Goal: Task Accomplishment & Management: Complete application form

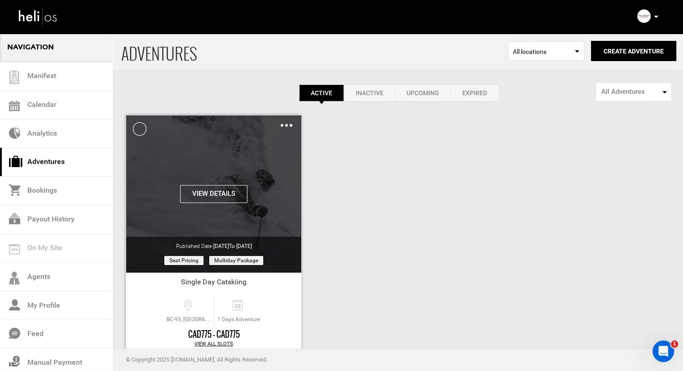
click at [282, 124] on img at bounding box center [287, 125] width 12 height 3
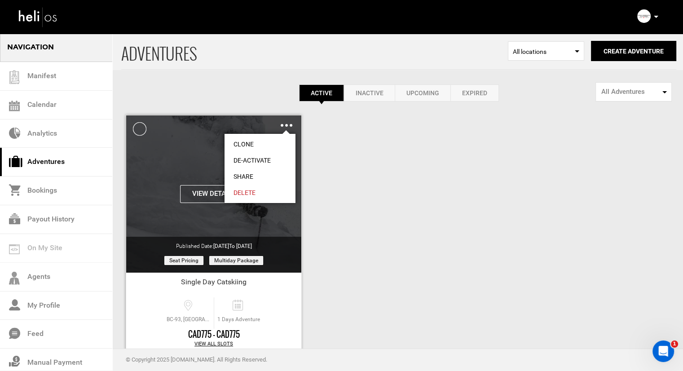
click at [273, 142] on link "Clone" at bounding box center [260, 144] width 71 height 16
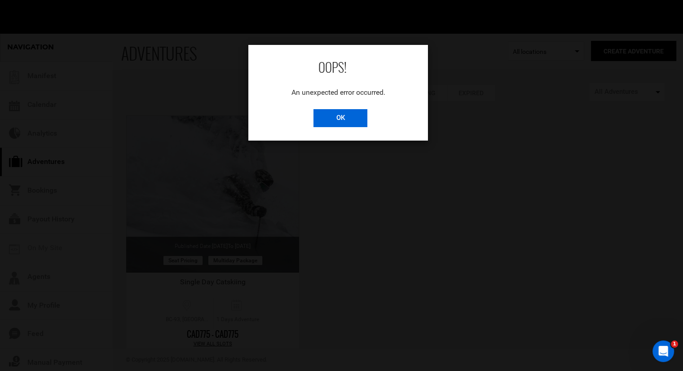
click at [352, 119] on input "OK" at bounding box center [341, 118] width 54 height 18
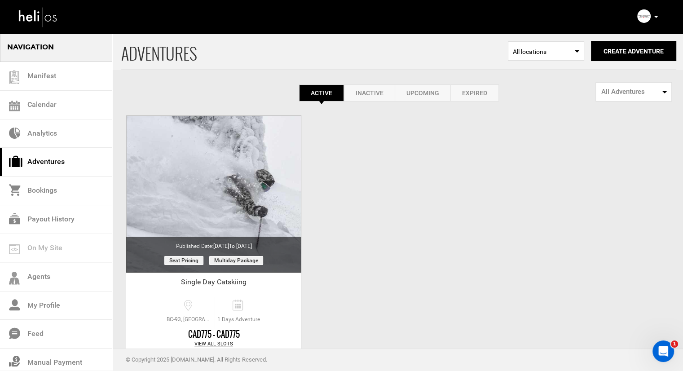
click at [658, 19] on p at bounding box center [655, 17] width 5 height 10
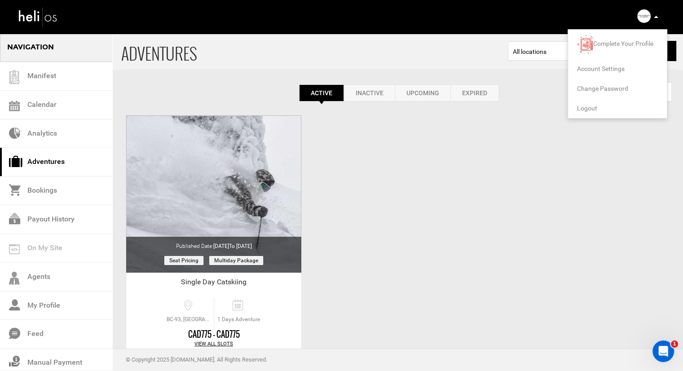
click at [593, 110] on span "Logout" at bounding box center [587, 108] width 20 height 7
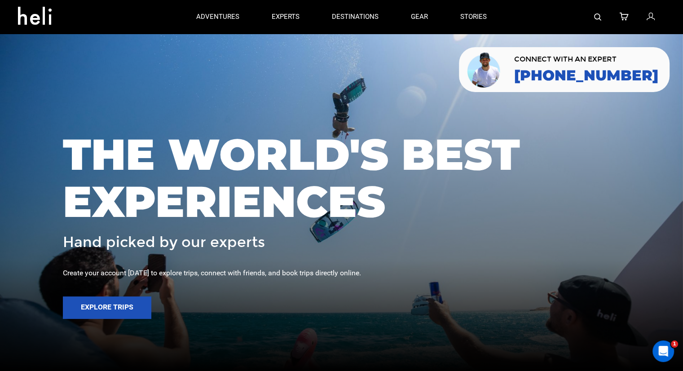
click at [647, 19] on icon at bounding box center [650, 17] width 8 height 12
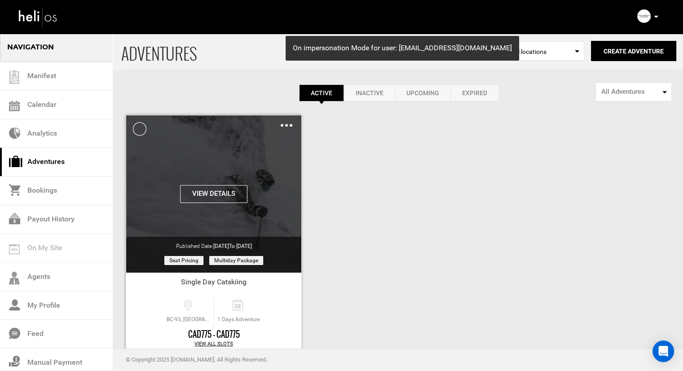
click at [285, 125] on img at bounding box center [287, 125] width 12 height 3
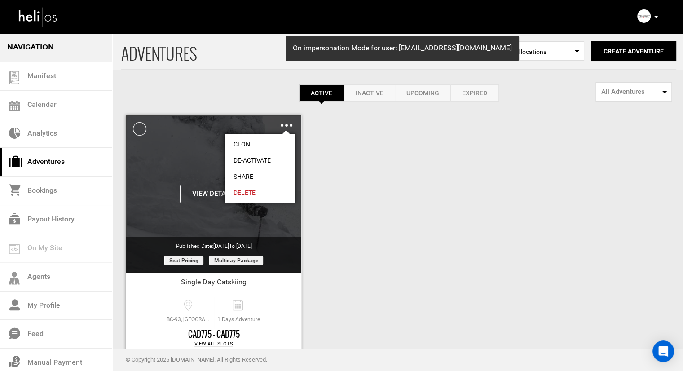
click at [263, 143] on link "Clone" at bounding box center [260, 144] width 71 height 16
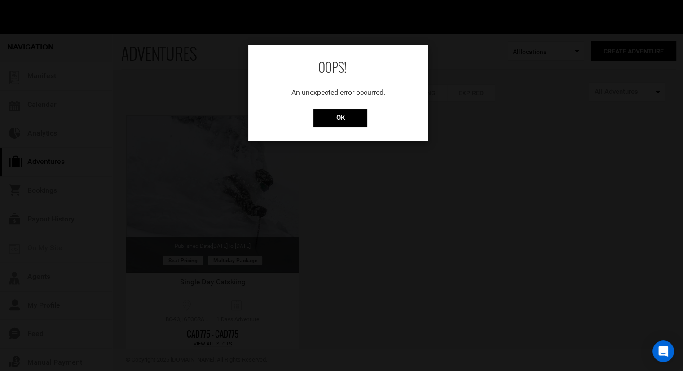
click at [351, 128] on div "OOPS! An unexpected error occurred. OK" at bounding box center [338, 93] width 180 height 96
click at [352, 121] on input "OK" at bounding box center [341, 118] width 54 height 18
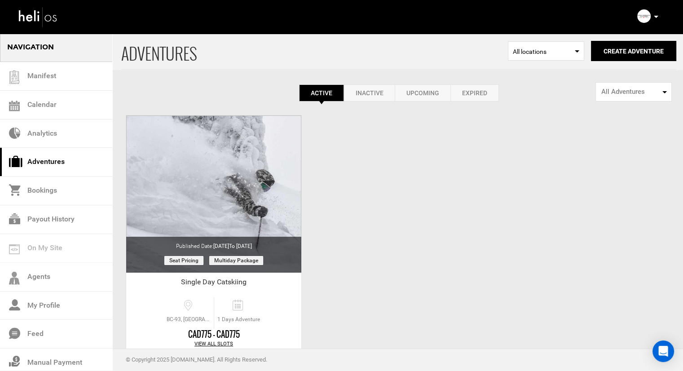
click at [361, 91] on link "Inactive" at bounding box center [369, 92] width 51 height 17
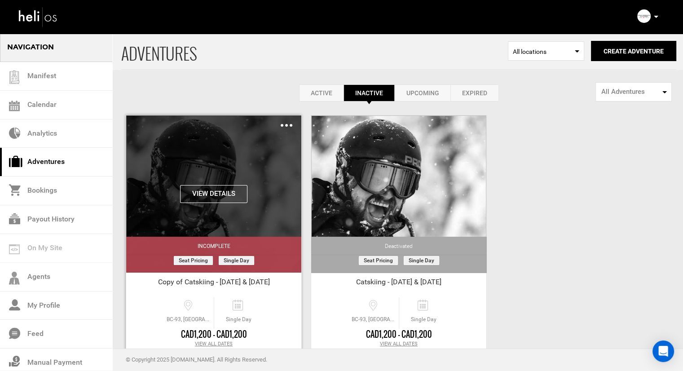
click at [288, 123] on div "Clone Share Delete" at bounding box center [287, 125] width 12 height 10
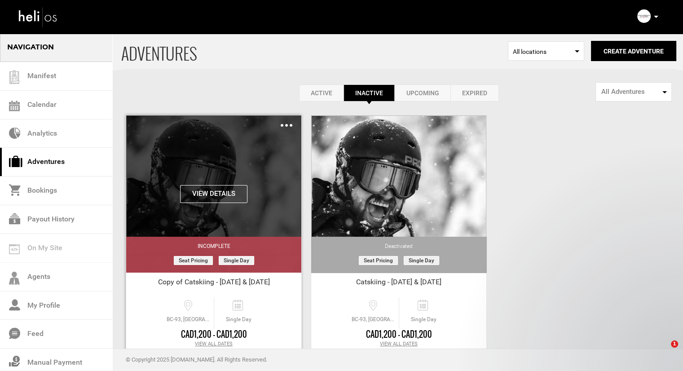
click at [291, 124] on img at bounding box center [287, 125] width 12 height 3
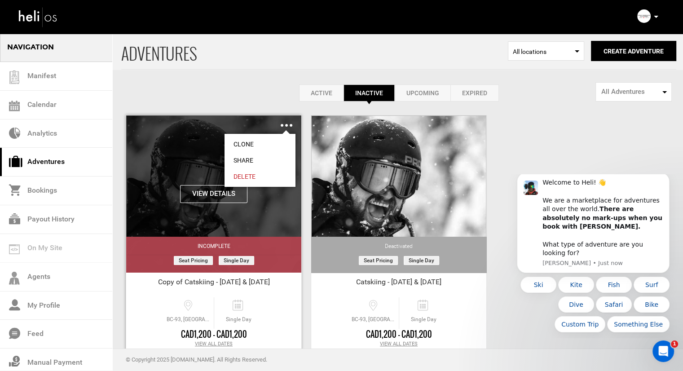
click at [277, 134] on ul "Clone Share Delete" at bounding box center [260, 160] width 72 height 54
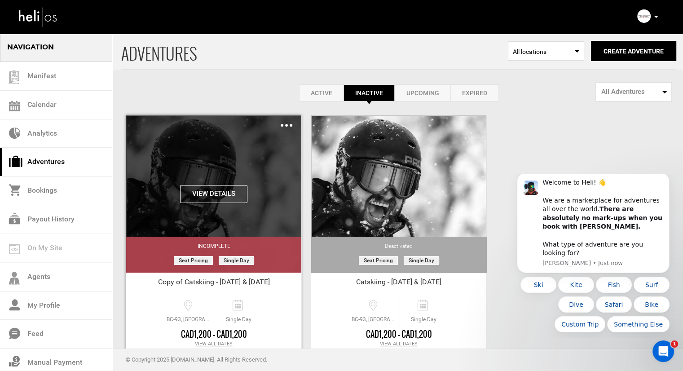
click at [286, 123] on div "Clone Share Delete" at bounding box center [287, 125] width 12 height 10
click at [287, 126] on img at bounding box center [287, 125] width 12 height 3
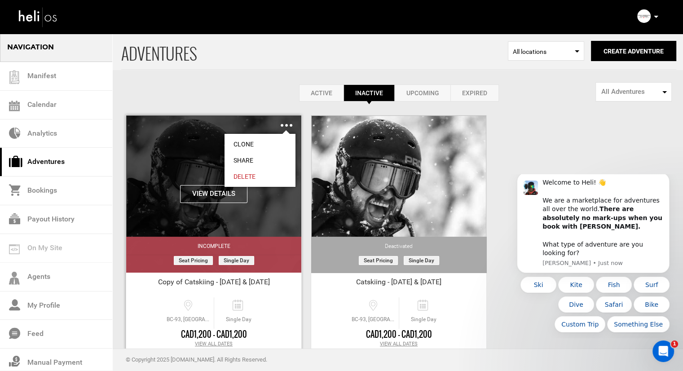
click at [275, 143] on link "Clone" at bounding box center [260, 144] width 71 height 16
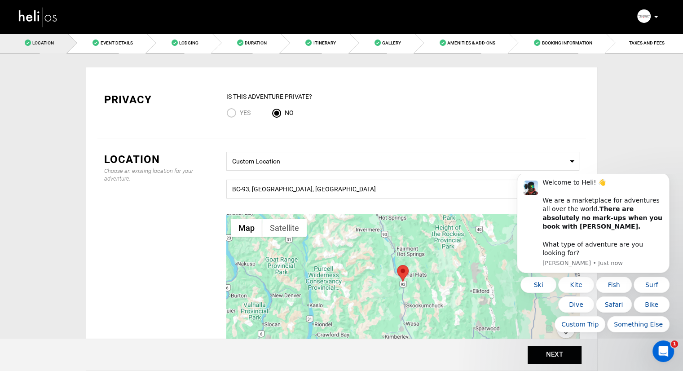
click at [242, 116] on span "Yes" at bounding box center [245, 112] width 11 height 7
click at [240, 116] on input "Yes" at bounding box center [232, 114] width 13 height 12
radio input "true"
radio input "false"
click at [668, 178] on icon "Dismiss notification" at bounding box center [667, 175] width 5 height 5
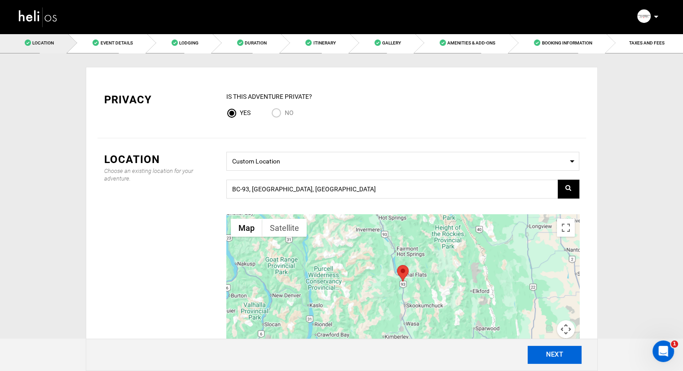
click at [562, 358] on button "NEXT" at bounding box center [555, 355] width 54 height 18
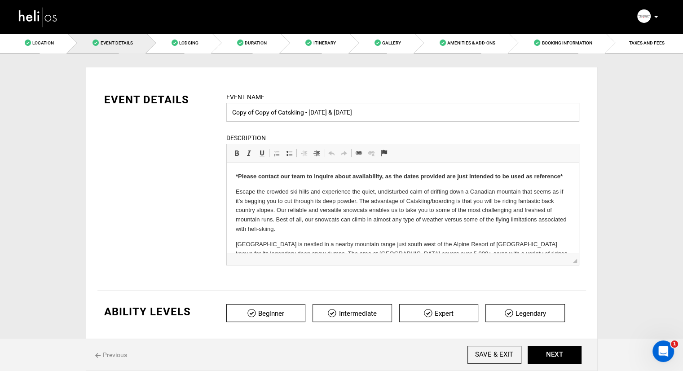
click at [289, 116] on input "Copy of Copy of Catskiing - [DATE] & [DATE]" at bounding box center [402, 112] width 353 height 19
type input "test test"
click at [493, 353] on input "SAVE & EXIT" at bounding box center [495, 355] width 54 height 18
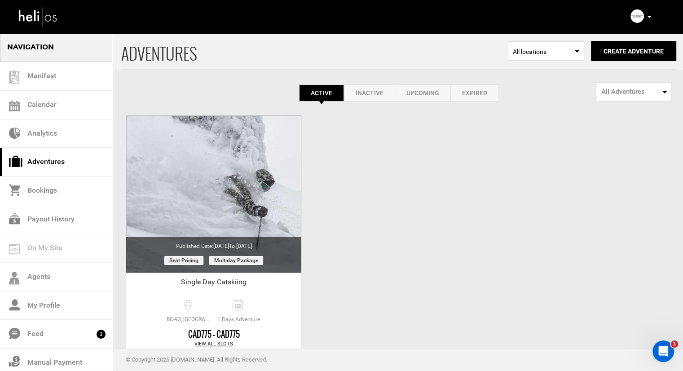
click at [361, 94] on link "Inactive" at bounding box center [369, 92] width 51 height 17
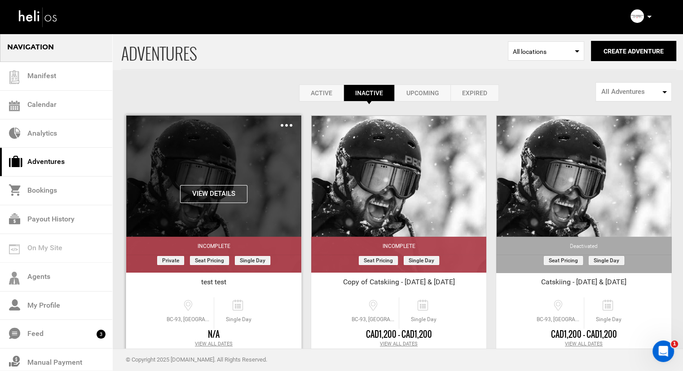
click at [288, 125] on img at bounding box center [287, 125] width 12 height 3
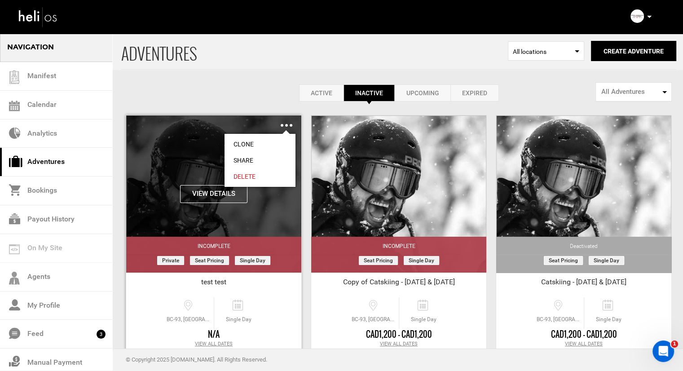
scroll to position [45, 0]
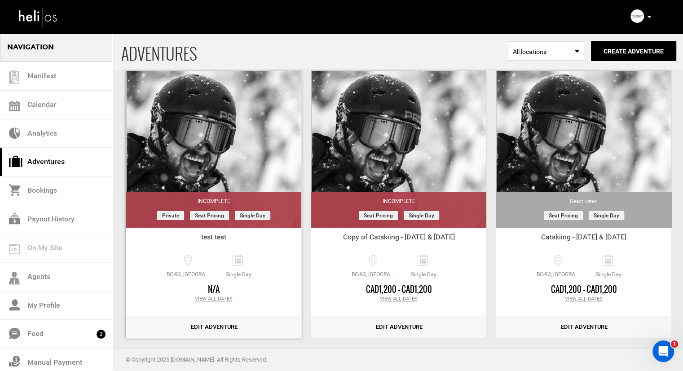
click at [199, 322] on link "Edit Adventure" at bounding box center [213, 327] width 175 height 22
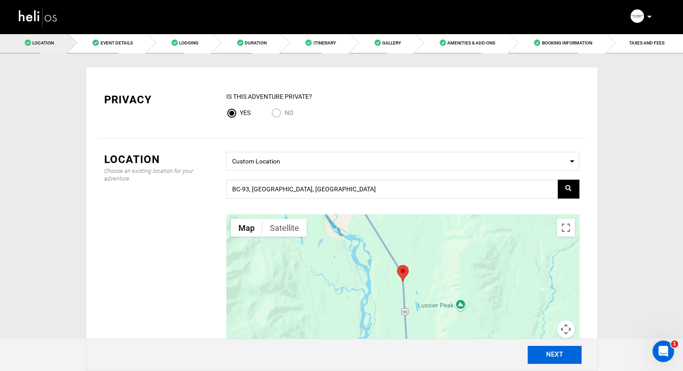
click at [559, 353] on button "NEXT" at bounding box center [555, 355] width 54 height 18
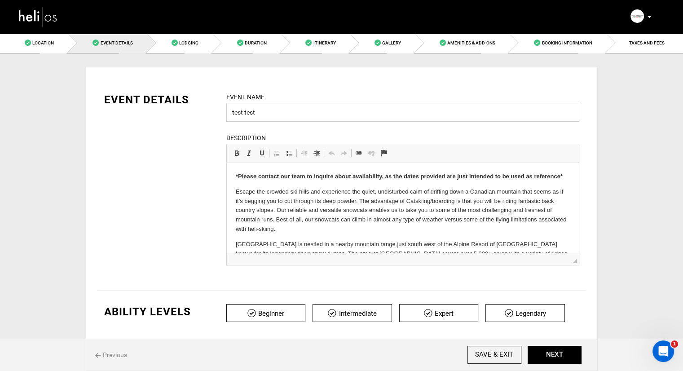
click at [303, 111] on input "test test" at bounding box center [402, 112] width 353 height 19
type input "[PERSON_NAME] - Single Day Cat Skiing"
click at [376, 181] on body "*Please contact our team to inquire about availability, as the dates provided a…" at bounding box center [402, 237] width 334 height 130
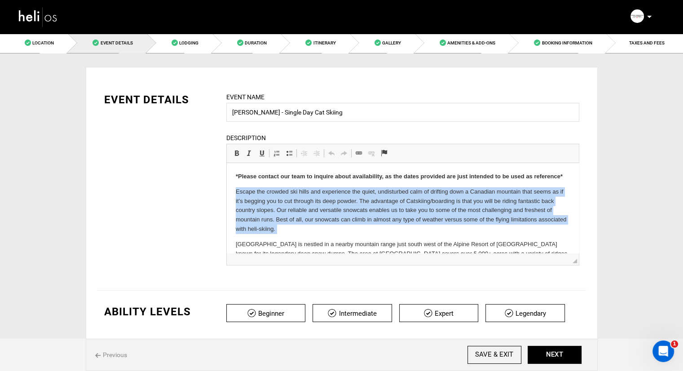
click at [376, 181] on body "*Please contact our team to inquire about availability, as the dates provided a…" at bounding box center [402, 237] width 334 height 130
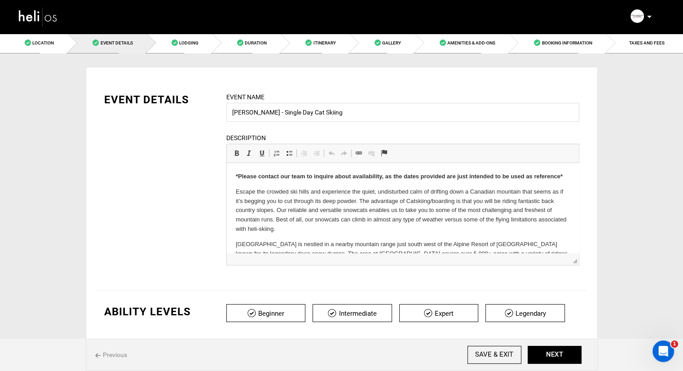
click at [376, 177] on strong "*Please contact our team to inquire about availability, as the dates provided a…" at bounding box center [398, 176] width 327 height 7
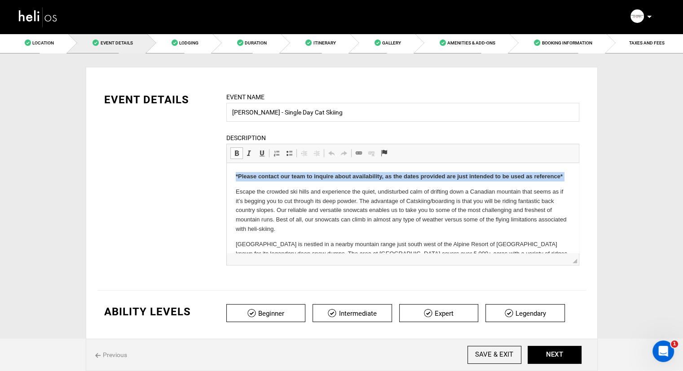
click at [376, 177] on strong "*Please contact our team to inquire about availability, as the dates provided a…" at bounding box center [398, 176] width 327 height 7
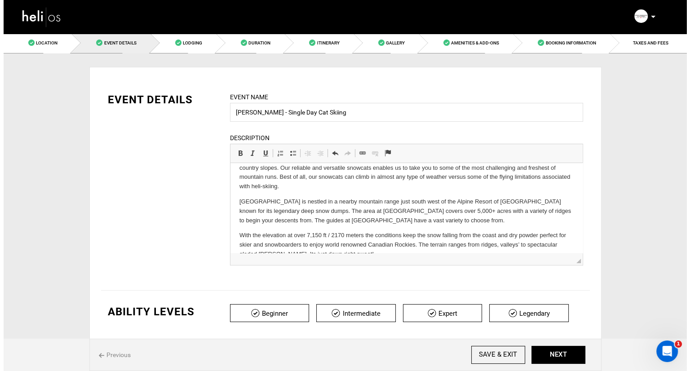
scroll to position [43, 0]
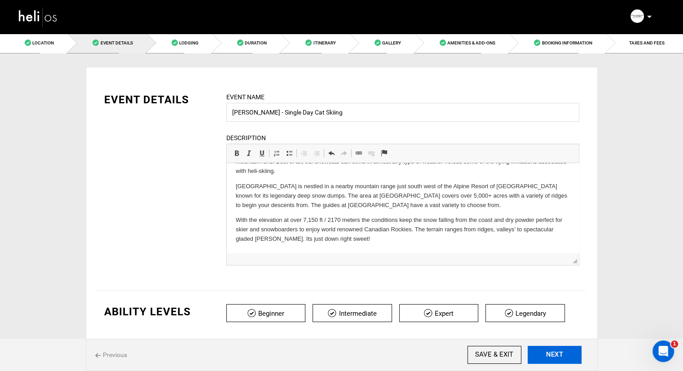
click at [569, 356] on button "NEXT" at bounding box center [555, 355] width 54 height 18
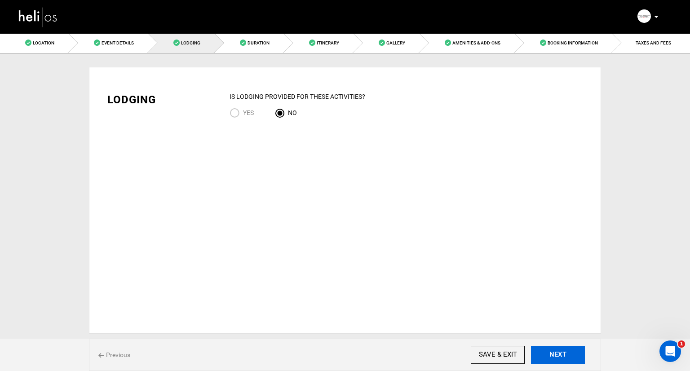
click at [545, 348] on button "NEXT" at bounding box center [558, 355] width 54 height 18
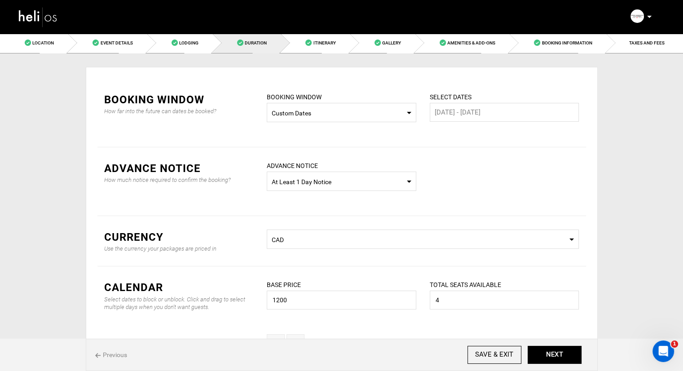
click at [364, 113] on span "Custom Dates" at bounding box center [342, 113] width 140 height 9
click at [320, 165] on div "12 Months into the Future" at bounding box center [341, 169] width 135 height 9
click at [304, 301] on input "1200" at bounding box center [342, 300] width 150 height 19
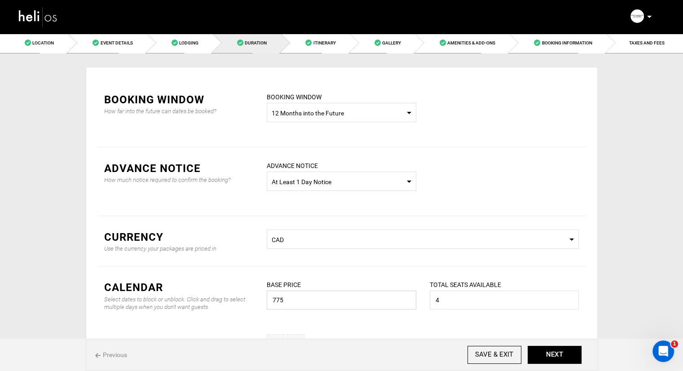
type input "775"
click at [482, 299] on input "4" at bounding box center [505, 300] width 150 height 19
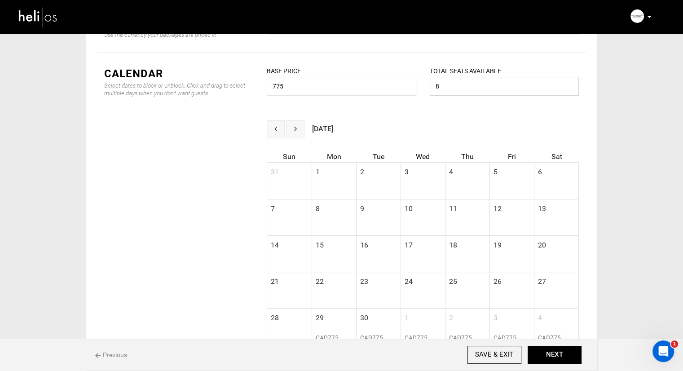
scroll to position [225, 0]
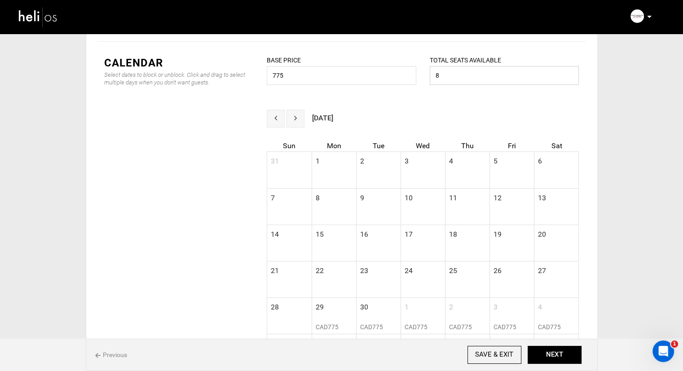
type input "8"
click at [305, 118] on div at bounding box center [287, 119] width 40 height 18
click at [300, 118] on button "next" at bounding box center [296, 119] width 18 height 18
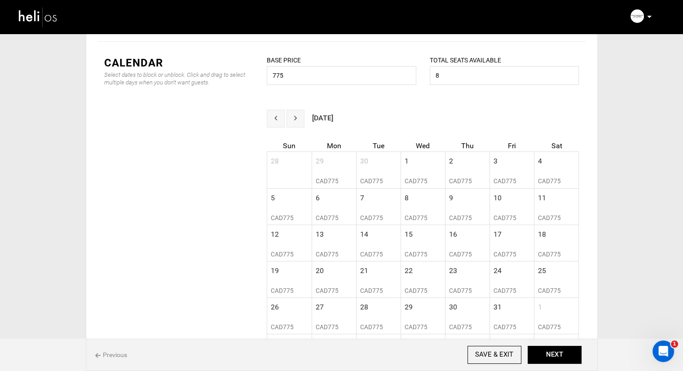
click at [300, 118] on button "next" at bounding box center [296, 119] width 18 height 18
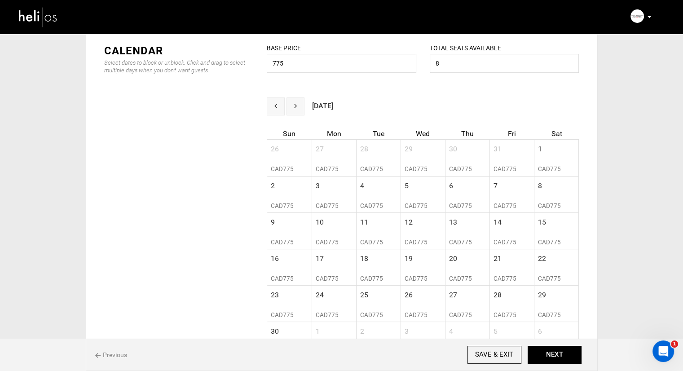
scroll to position [270, 0]
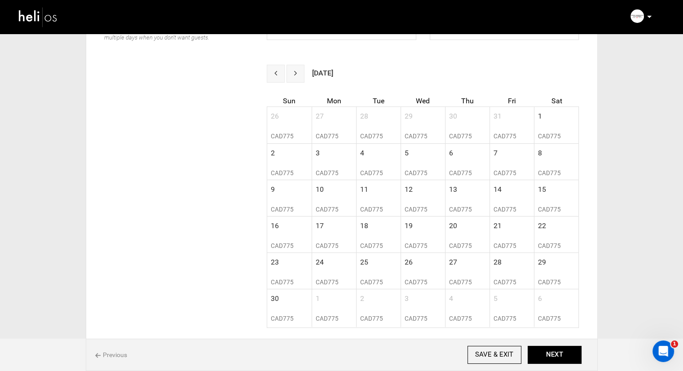
click at [283, 69] on button "prev" at bounding box center [276, 74] width 18 height 18
click at [293, 71] on button "next" at bounding box center [296, 74] width 18 height 18
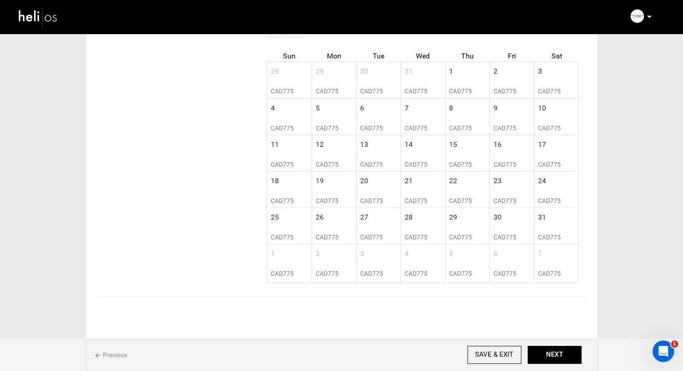
click at [463, 222] on td "29" at bounding box center [467, 220] width 44 height 25
radio input "true"
type input "[DATE]"
type input "8"
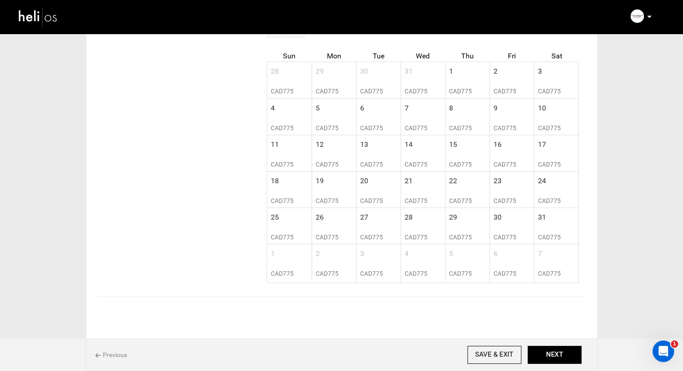
type input "775"
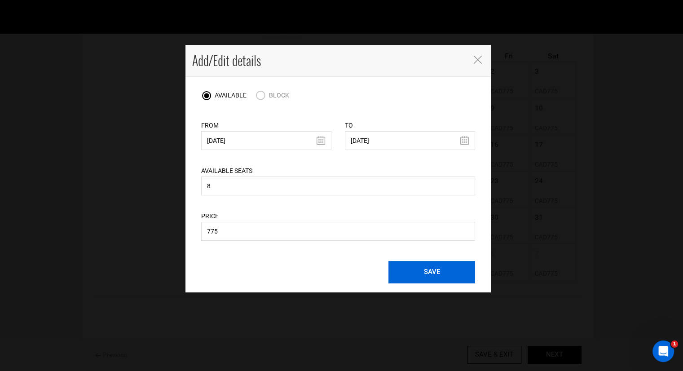
click at [412, 272] on button "SAVE" at bounding box center [432, 272] width 87 height 22
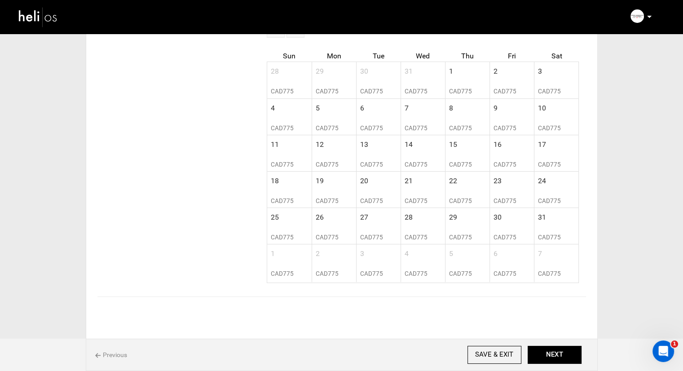
click at [501, 224] on td "30" at bounding box center [512, 220] width 44 height 25
type input "[DATE]"
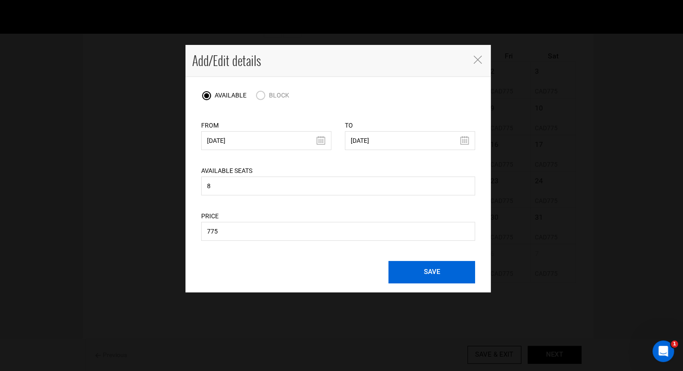
click at [416, 274] on button "SAVE" at bounding box center [432, 272] width 87 height 22
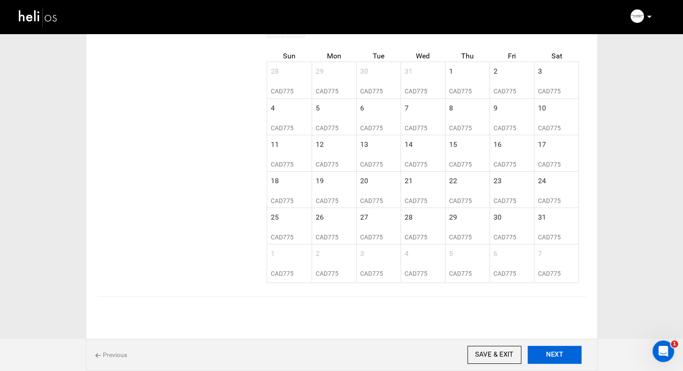
click at [544, 351] on button "NEXT" at bounding box center [555, 355] width 54 height 18
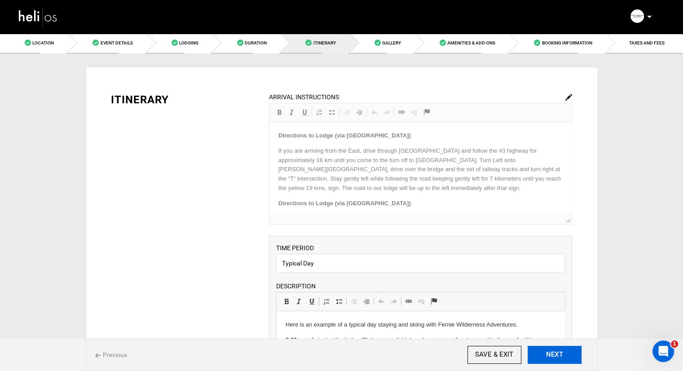
click at [546, 354] on button "NEXT" at bounding box center [555, 355] width 54 height 18
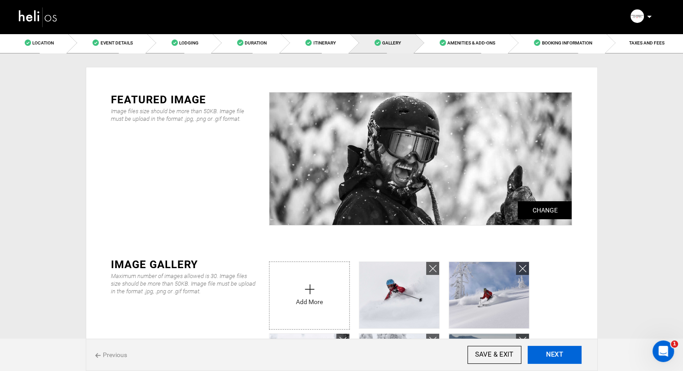
click at [546, 354] on button "NEXT" at bounding box center [555, 355] width 54 height 18
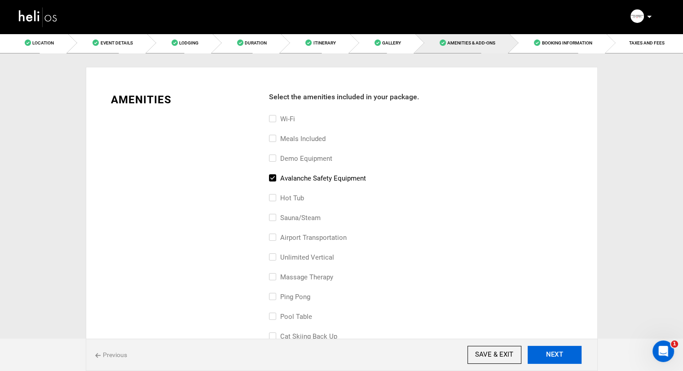
click at [546, 354] on button "NEXT" at bounding box center [555, 355] width 54 height 18
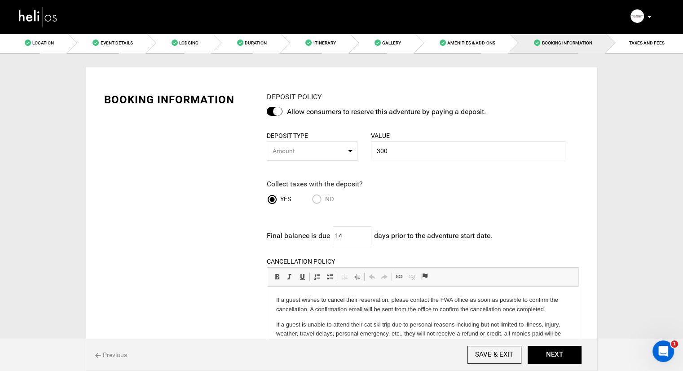
click at [331, 153] on span "Amount" at bounding box center [309, 150] width 73 height 9
click at [304, 166] on link "Percentage" at bounding box center [312, 172] width 90 height 16
select select "string:1"
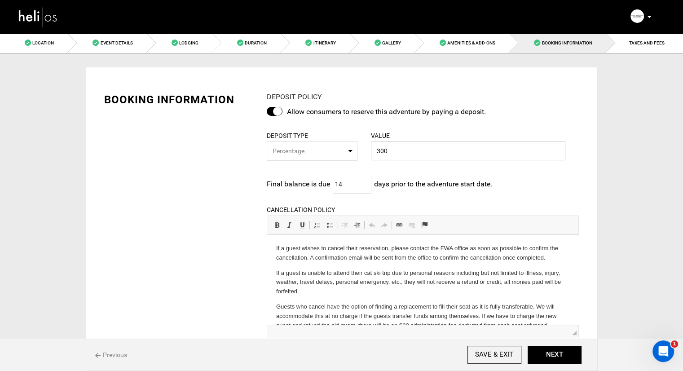
click at [403, 151] on input "300" at bounding box center [468, 151] width 195 height 19
type input "30"
click at [366, 175] on input "14" at bounding box center [352, 184] width 39 height 19
click at [360, 180] on input "14" at bounding box center [352, 184] width 39 height 19
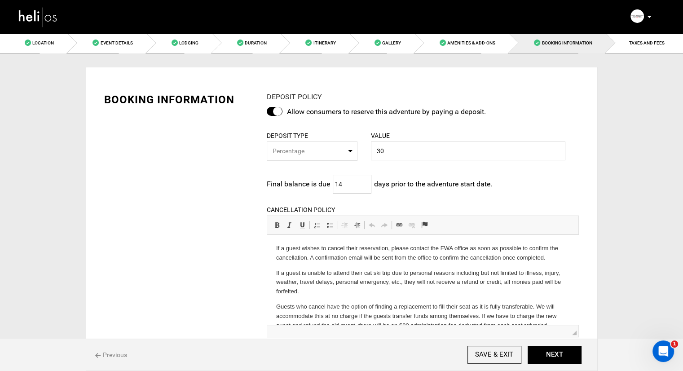
click at [360, 180] on input "14" at bounding box center [352, 184] width 39 height 19
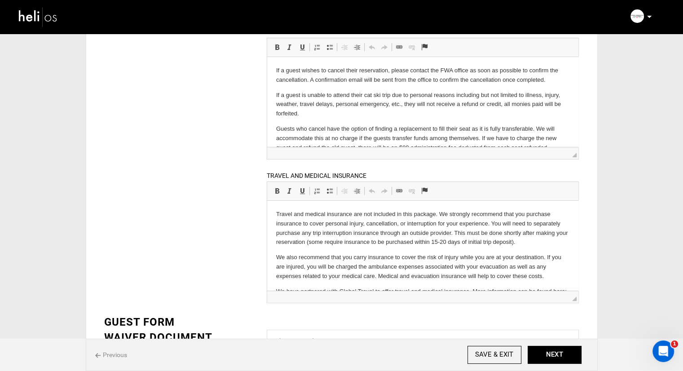
scroll to position [180, 0]
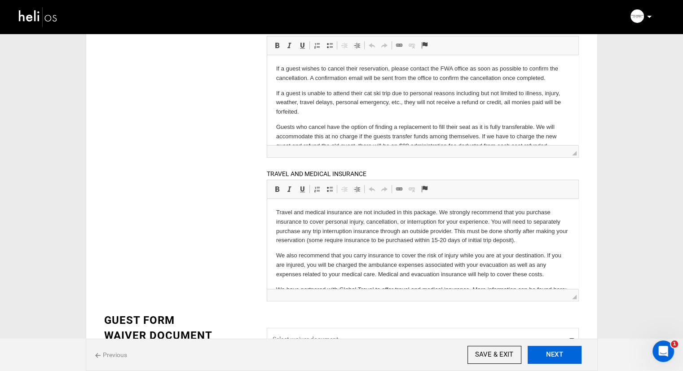
type input "30"
click at [560, 353] on button "NEXT" at bounding box center [555, 355] width 54 height 18
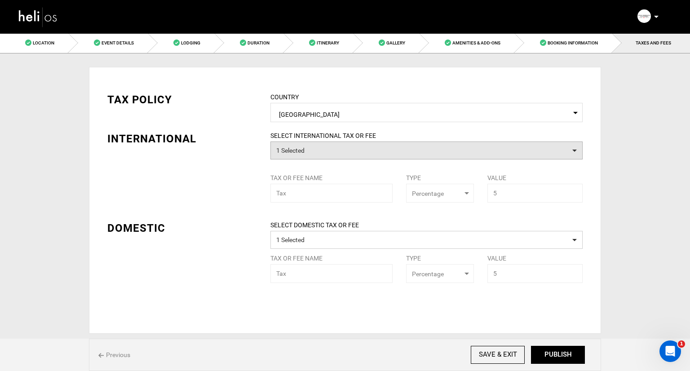
click at [336, 148] on button "1 Selected" at bounding box center [426, 151] width 312 height 18
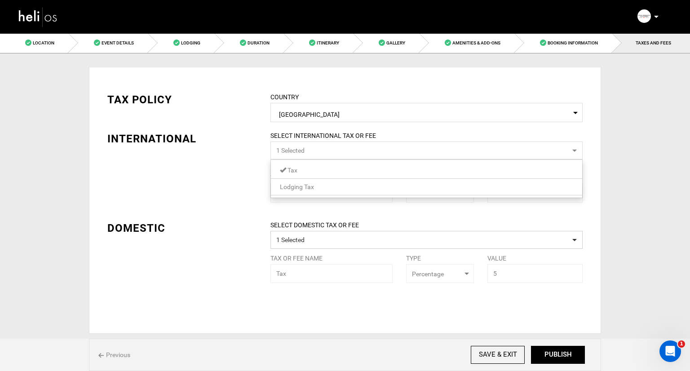
click at [336, 148] on button "1 Selected" at bounding box center [426, 151] width 312 height 18
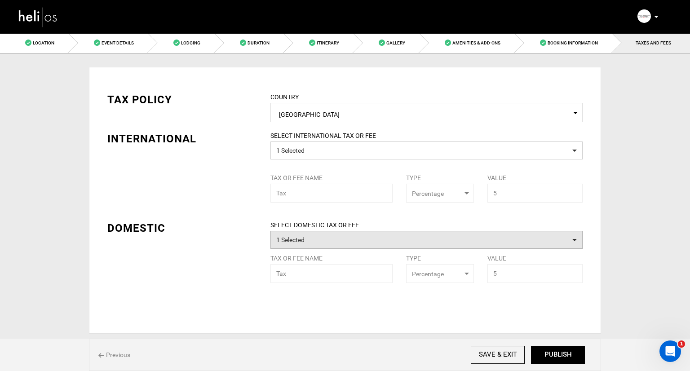
click at [303, 238] on button "1 Selected" at bounding box center [426, 240] width 312 height 18
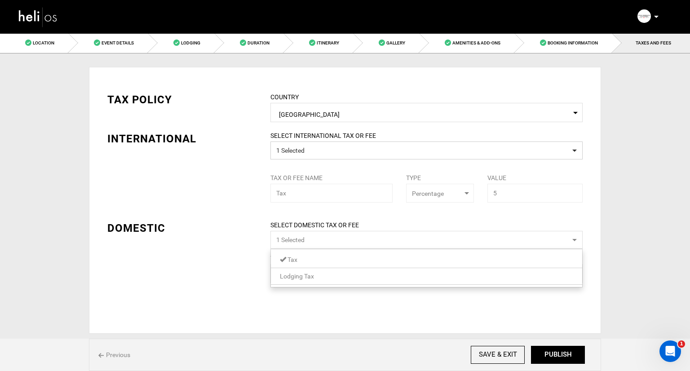
click at [303, 238] on button "1 Selected" at bounding box center [426, 240] width 312 height 18
click at [203, 203] on div "TAX POLICY COUNTRY Select Country [GEOGRAPHIC_DATA] Please select a country. IN…" at bounding box center [345, 181] width 489 height 204
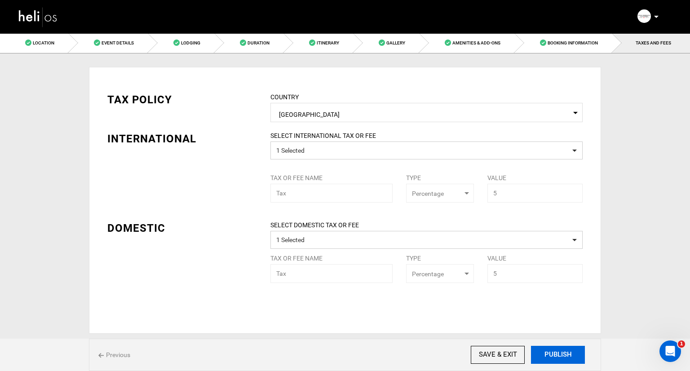
click at [561, 353] on button "PUBLISH" at bounding box center [558, 355] width 54 height 18
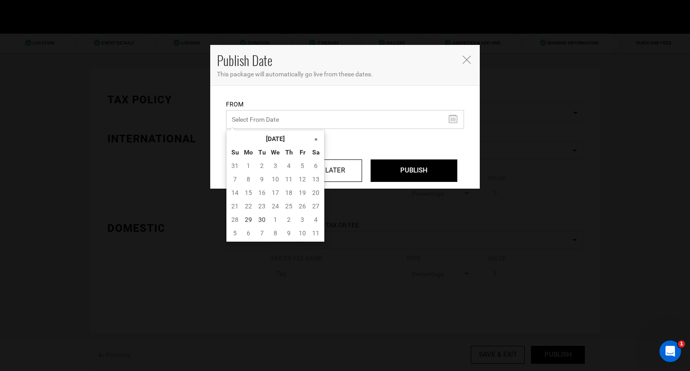
click at [410, 117] on input "text" at bounding box center [345, 119] width 238 height 19
click at [249, 220] on td "29" at bounding box center [248, 219] width 13 height 13
type input "[DATE]"
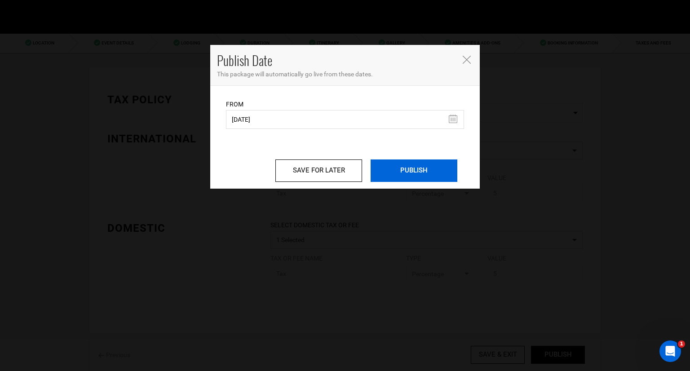
click at [387, 173] on input "PUBLISH" at bounding box center [414, 170] width 87 height 22
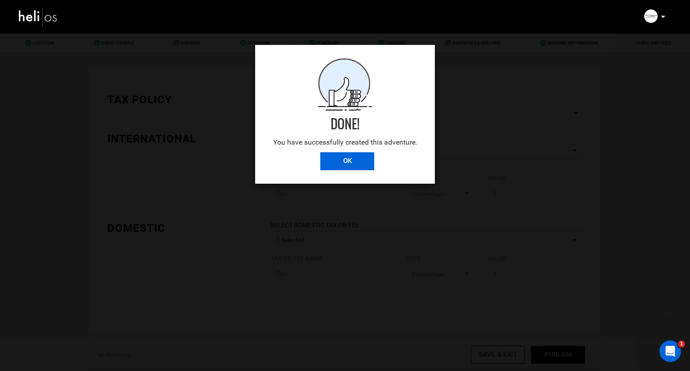
click at [364, 164] on input "OK" at bounding box center [347, 161] width 54 height 18
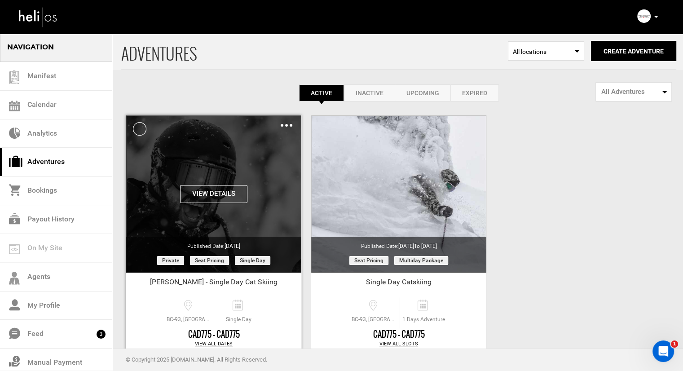
click at [287, 126] on img at bounding box center [287, 125] width 12 height 3
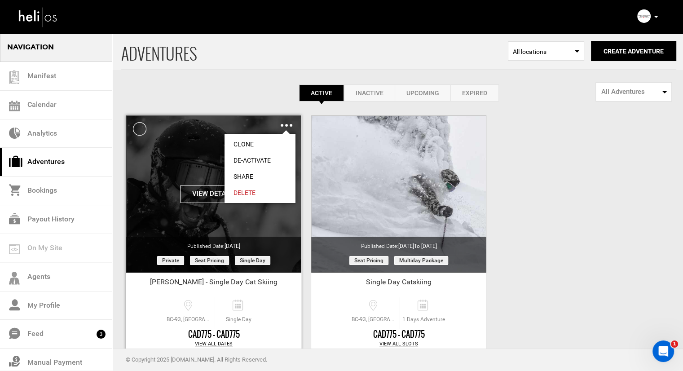
click at [259, 173] on link "Share" at bounding box center [260, 176] width 71 height 16
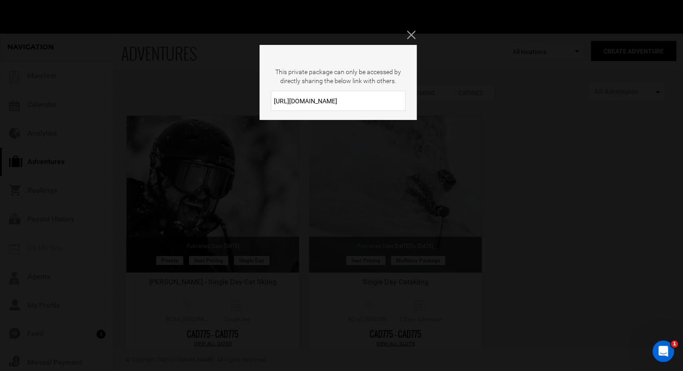
click at [326, 97] on input "[URL][DOMAIN_NAME]" at bounding box center [338, 101] width 135 height 20
click at [407, 37] on icon "Close" at bounding box center [411, 35] width 8 height 8
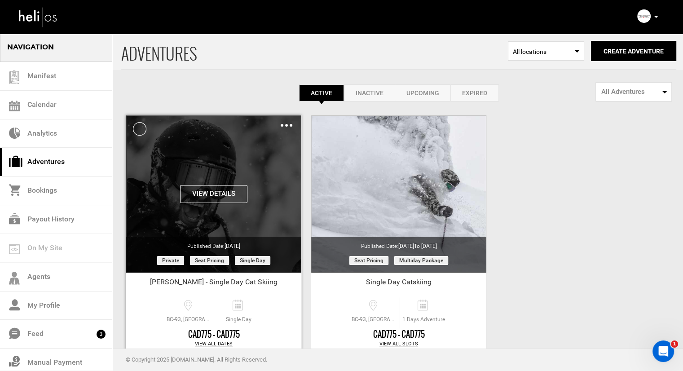
click at [283, 124] on img at bounding box center [287, 125] width 12 height 3
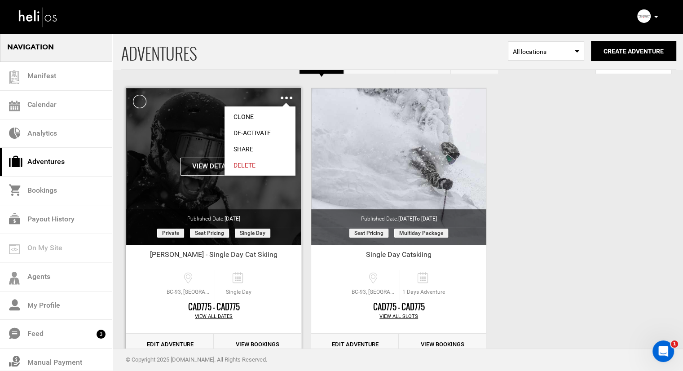
scroll to position [53, 0]
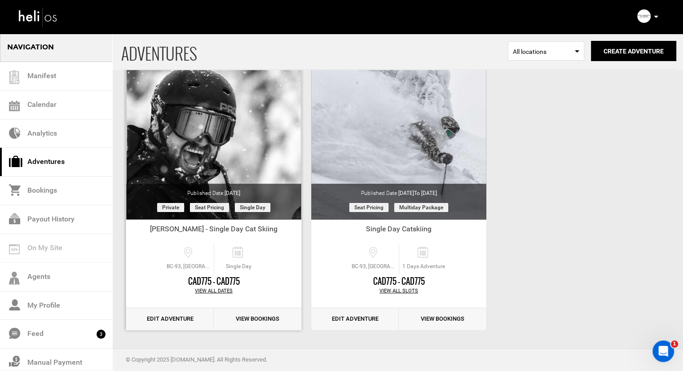
click at [181, 322] on link "Edit Adventure" at bounding box center [170, 319] width 88 height 22
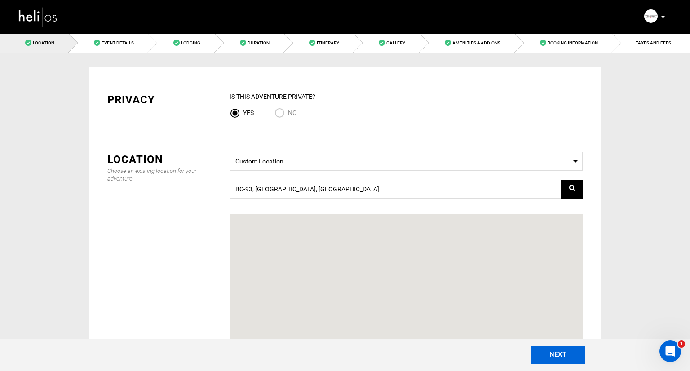
click at [544, 354] on button "NEXT" at bounding box center [558, 355] width 54 height 18
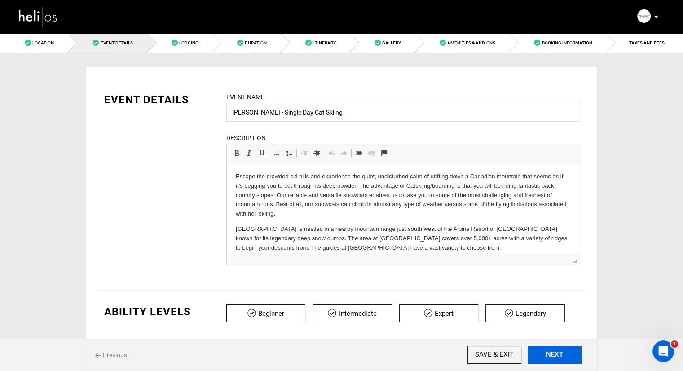
click at [544, 355] on button "NEXT" at bounding box center [555, 355] width 54 height 18
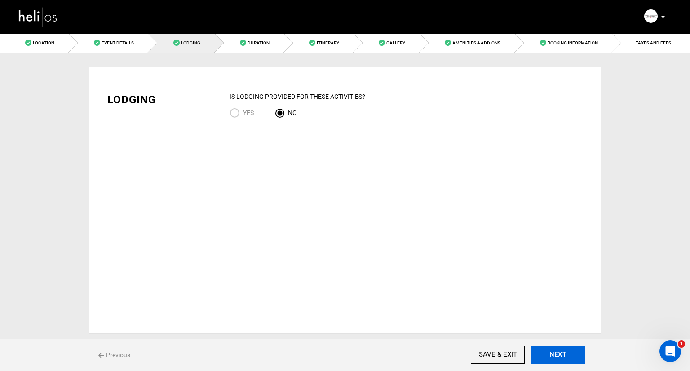
click at [560, 358] on button "NEXT" at bounding box center [558, 355] width 54 height 18
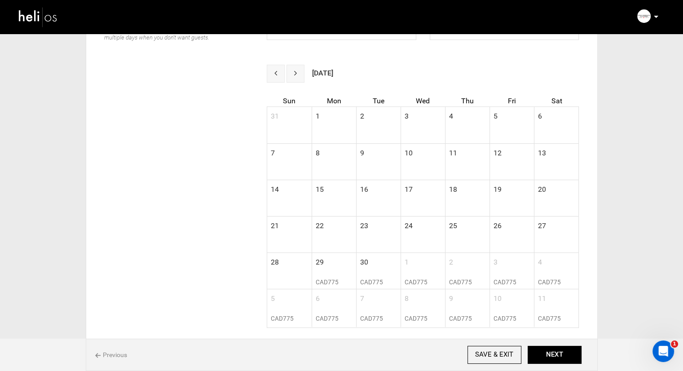
scroll to position [314, 0]
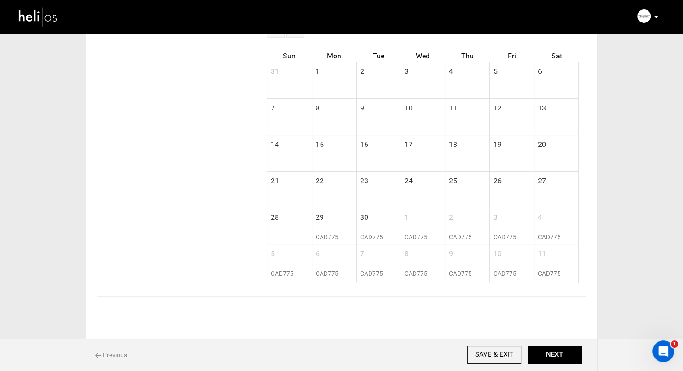
click at [331, 229] on td "29" at bounding box center [334, 220] width 44 height 25
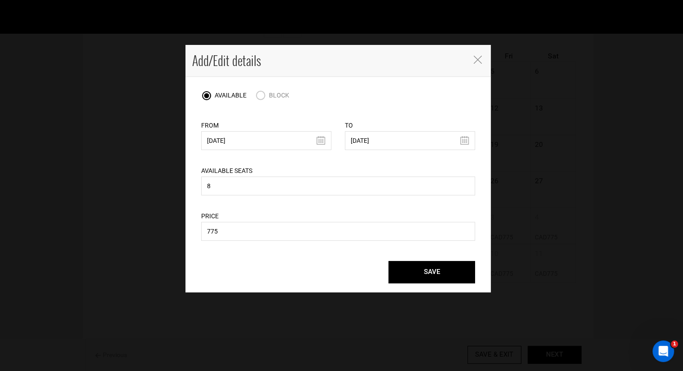
click at [481, 65] on div "Add/Edit details" at bounding box center [338, 61] width 305 height 32
click at [480, 62] on icon "Close" at bounding box center [478, 60] width 8 height 8
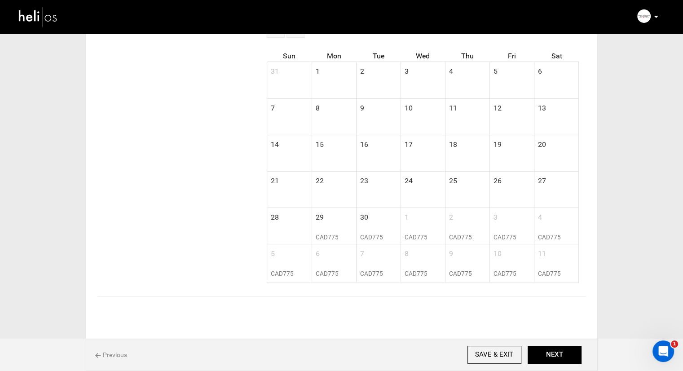
drag, startPoint x: 330, startPoint y: 231, endPoint x: 557, endPoint y: 269, distance: 229.9
click at [557, 269] on div "31 1 2 3 4 5 6 7 8 9 10 11 12 13 14 15 16 17 18 19 20 21 22 23 24 25 26 27 28 2…" at bounding box center [422, 172] width 311 height 220
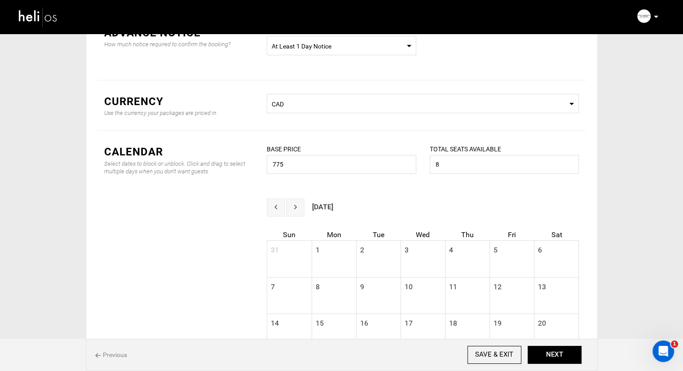
scroll to position [135, 0]
click at [301, 213] on button "next" at bounding box center [296, 208] width 18 height 18
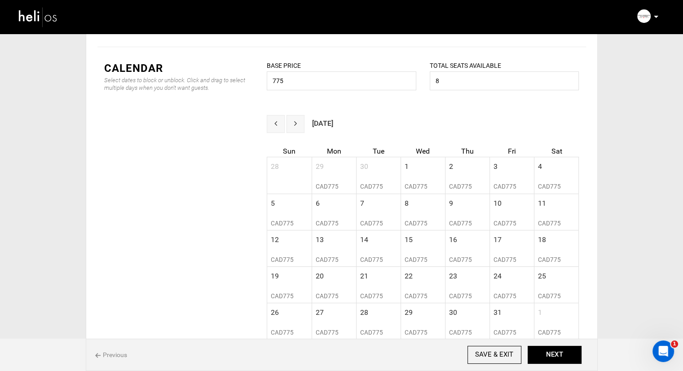
scroll to position [225, 0]
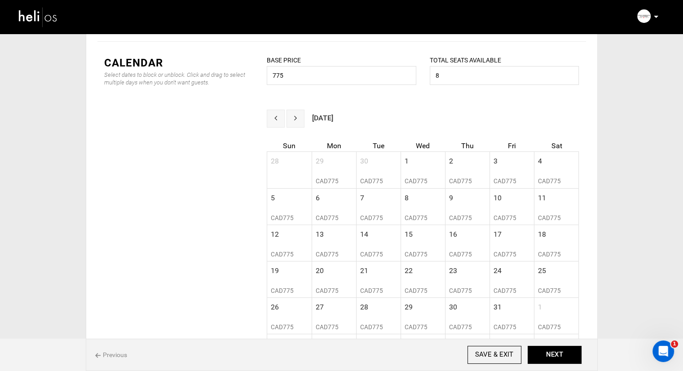
drag, startPoint x: 414, startPoint y: 167, endPoint x: 433, endPoint y: 181, distance: 22.8
click at [433, 181] on table "28 29 30 1 2 3 4 CAD775 CAD775 CAD775 CAD775 CAD775 CAD775" at bounding box center [422, 169] width 311 height 34
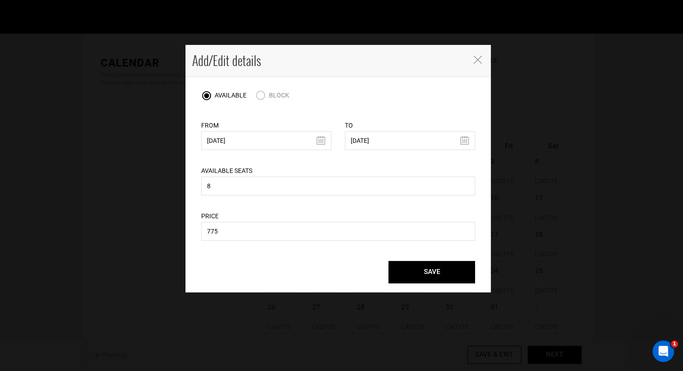
click at [422, 170] on div "AVAILABLE SEATS 8 Total seats available is required, Total seats available must…" at bounding box center [338, 181] width 274 height 30
click at [479, 56] on icon "Close" at bounding box center [478, 60] width 8 height 8
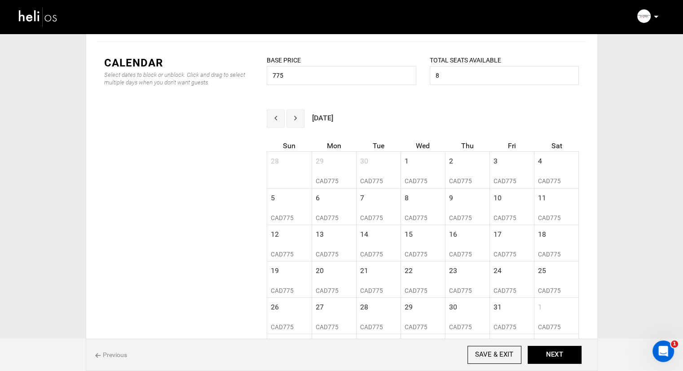
click at [282, 120] on button "prev" at bounding box center [276, 119] width 18 height 18
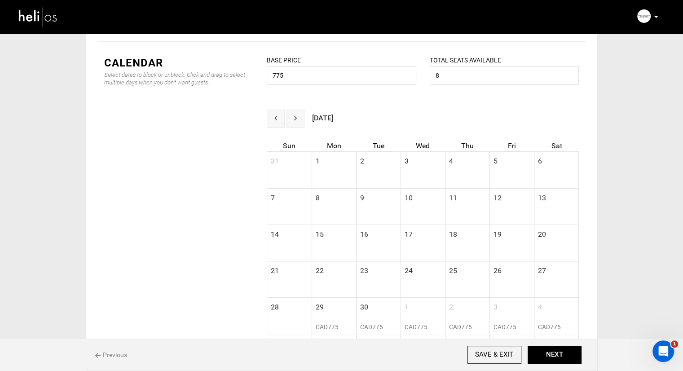
scroll to position [270, 0]
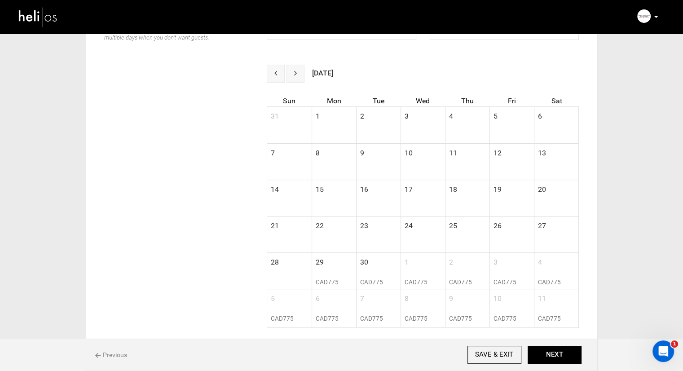
click at [325, 265] on span "29" at bounding box center [319, 261] width 15 height 16
type input "[DATE]"
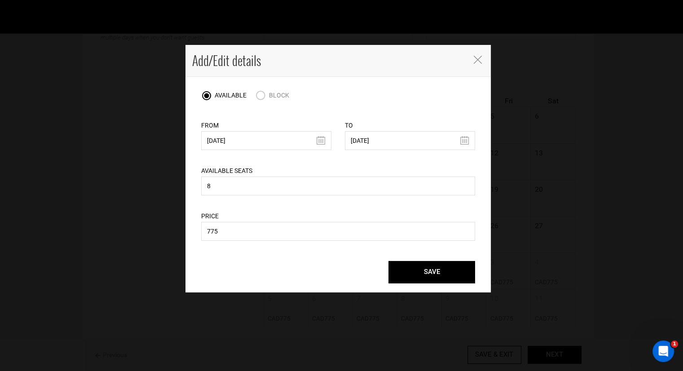
click at [261, 96] on input "BLOCK" at bounding box center [262, 96] width 13 height 12
radio input "true"
click at [363, 150] on div "TO [DATE] Please Select a Valid Date." at bounding box center [410, 129] width 130 height 45
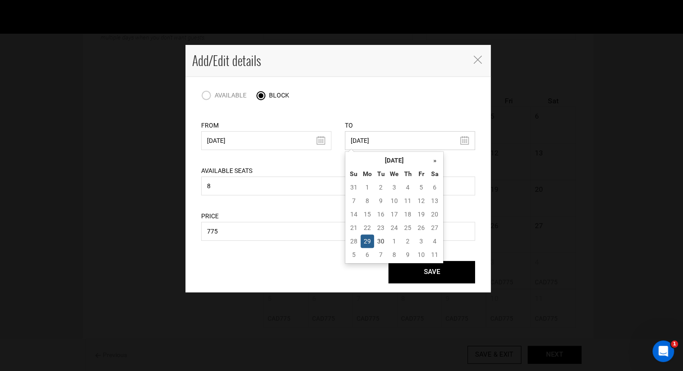
click at [367, 145] on input "[DATE]" at bounding box center [410, 140] width 130 height 19
click at [438, 159] on th "»" at bounding box center [434, 160] width 13 height 13
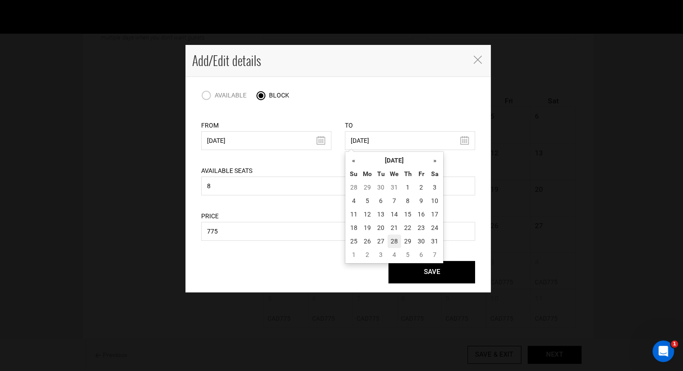
click at [391, 240] on td "28" at bounding box center [394, 240] width 13 height 13
type input "[DATE]"
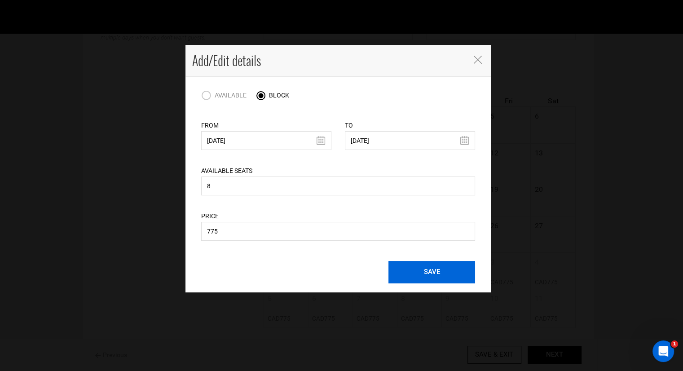
click at [410, 273] on button "SAVE" at bounding box center [432, 272] width 87 height 22
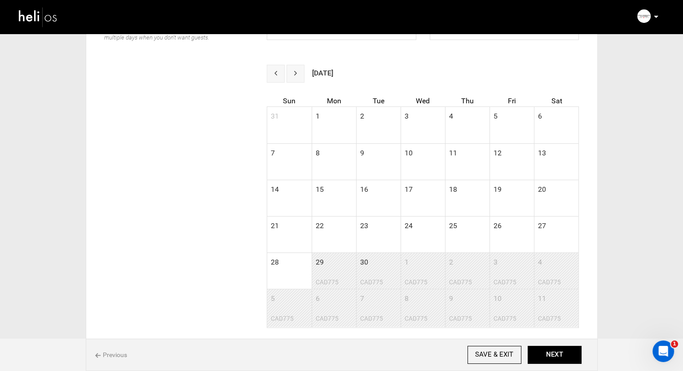
click at [300, 71] on button "next" at bounding box center [296, 74] width 18 height 18
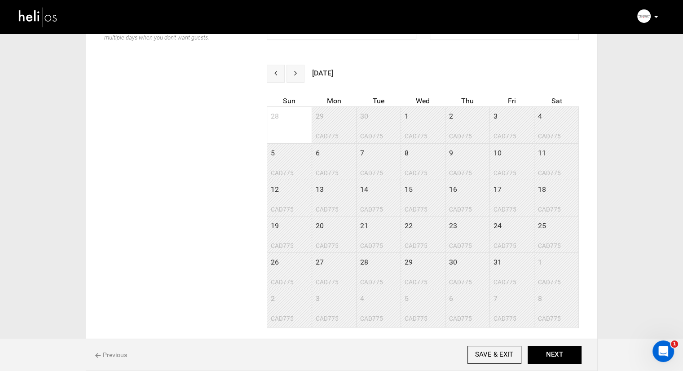
click at [300, 71] on button "next" at bounding box center [296, 74] width 18 height 18
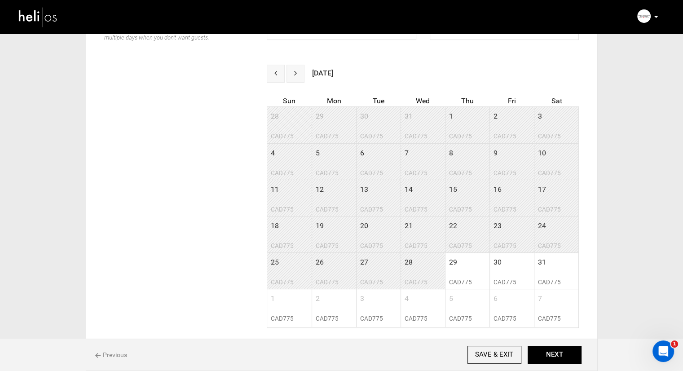
click at [561, 272] on td "31" at bounding box center [556, 265] width 44 height 25
radio input "true"
type input "[DATE]"
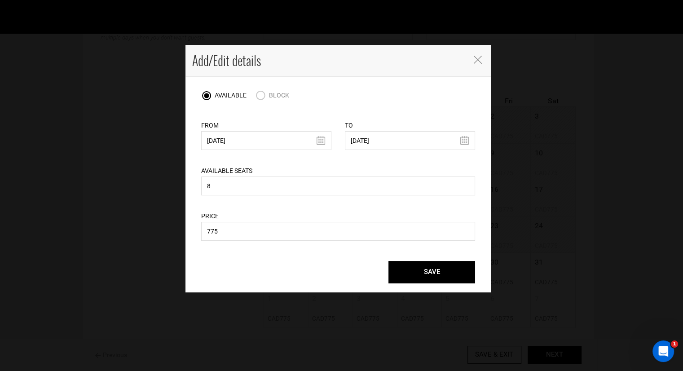
click at [273, 95] on span "BLOCK" at bounding box center [279, 95] width 20 height 7
click at [269, 95] on input "BLOCK" at bounding box center [262, 96] width 13 height 12
radio input "true"
click at [469, 141] on input "[DATE]" at bounding box center [410, 140] width 130 height 19
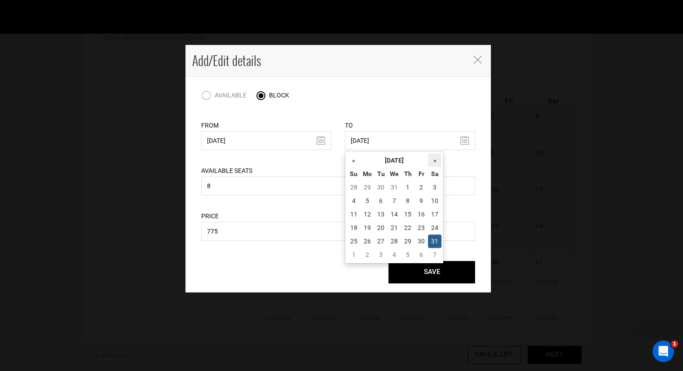
click at [436, 158] on th "»" at bounding box center [434, 160] width 13 height 13
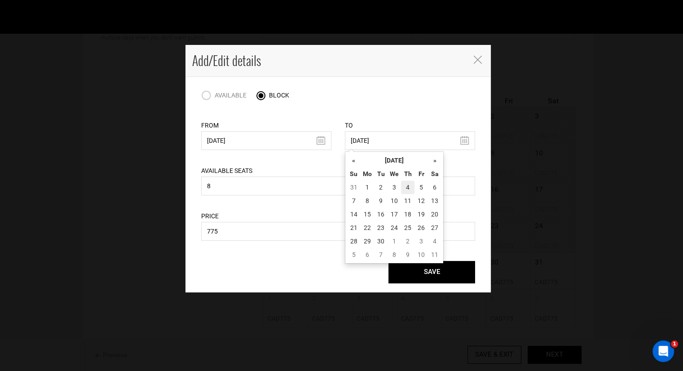
click at [409, 184] on td "4" at bounding box center [407, 187] width 13 height 13
type input "[DATE]"
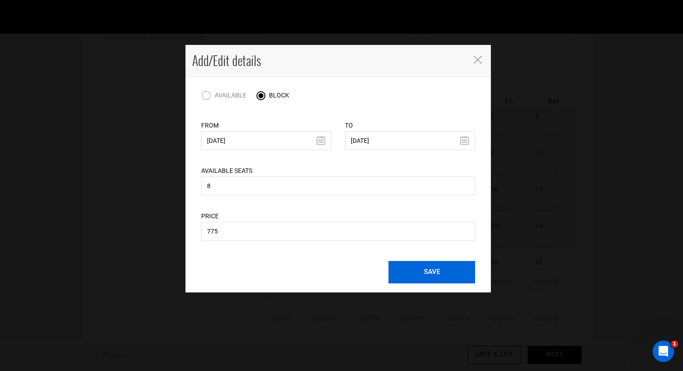
click at [416, 270] on button "SAVE" at bounding box center [432, 272] width 87 height 22
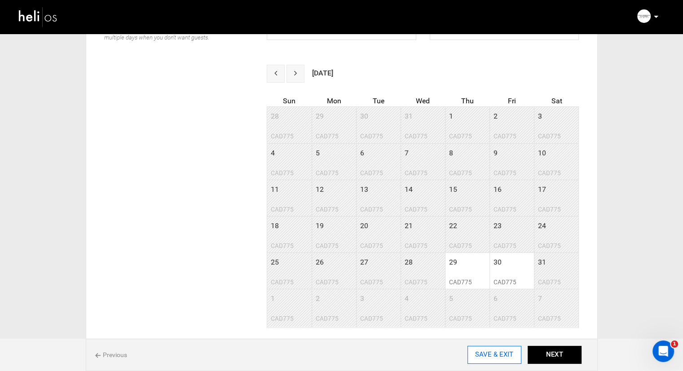
click at [485, 346] on input "SAVE & EXIT" at bounding box center [495, 355] width 54 height 18
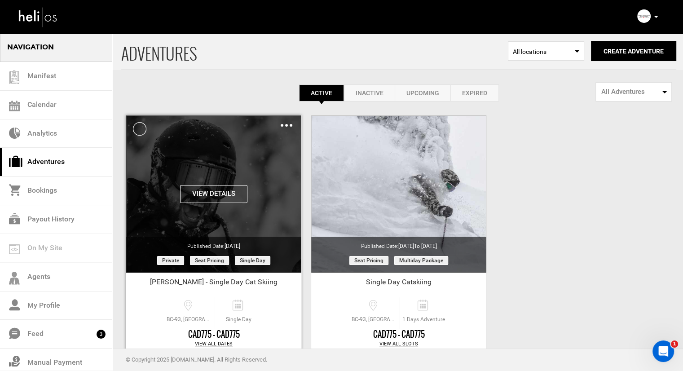
click at [284, 125] on img at bounding box center [287, 125] width 12 height 3
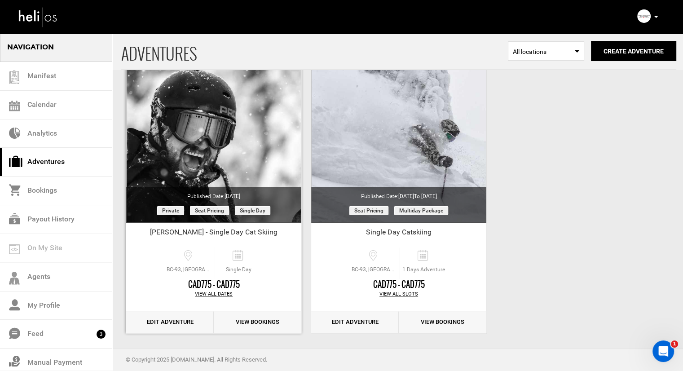
scroll to position [53, 0]
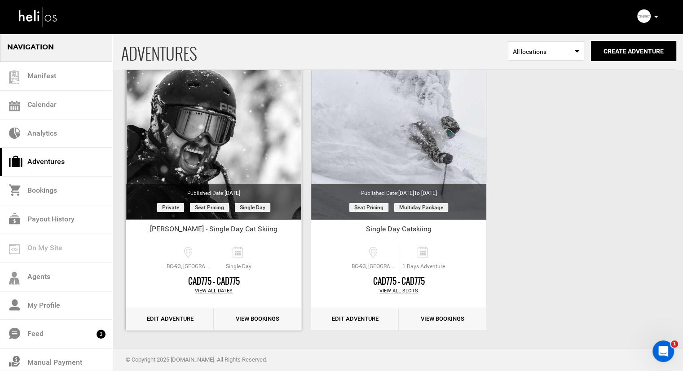
click at [188, 317] on link "Edit Adventure" at bounding box center [170, 319] width 88 height 22
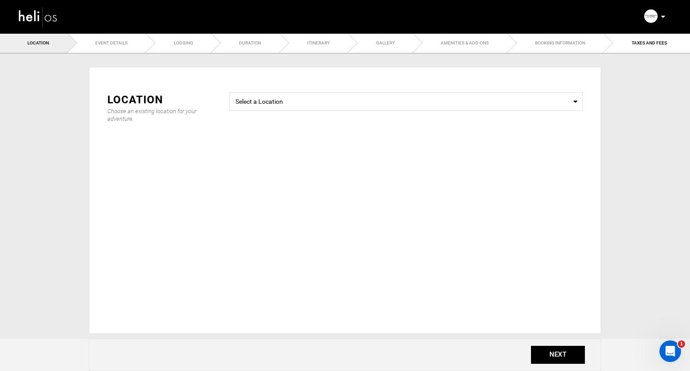
radio input "false"
radio input "true"
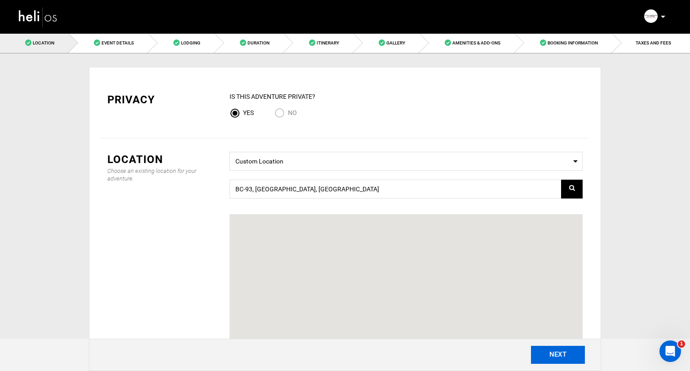
click at [553, 365] on div "NEXT" at bounding box center [345, 355] width 512 height 32
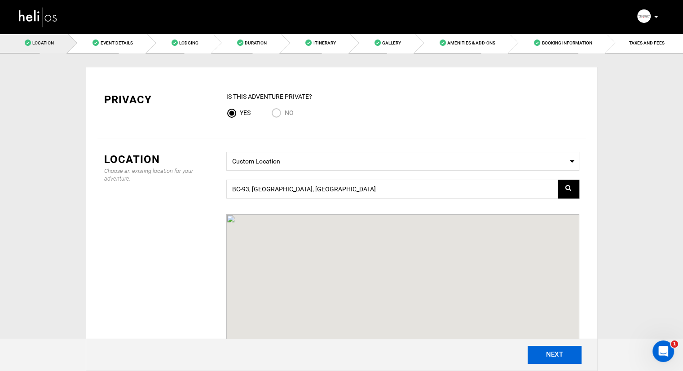
click at [552, 358] on button "NEXT" at bounding box center [555, 355] width 54 height 18
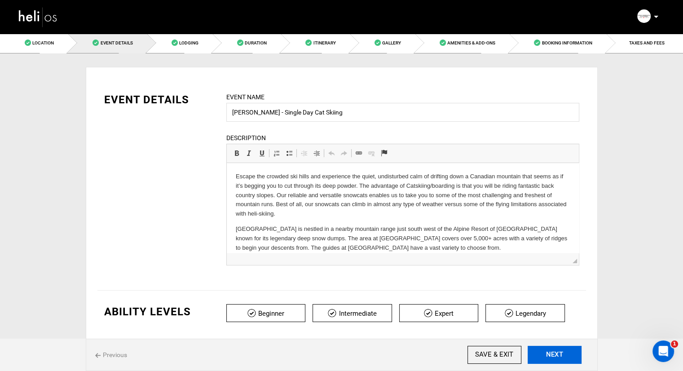
click at [552, 358] on button "NEXT" at bounding box center [555, 355] width 54 height 18
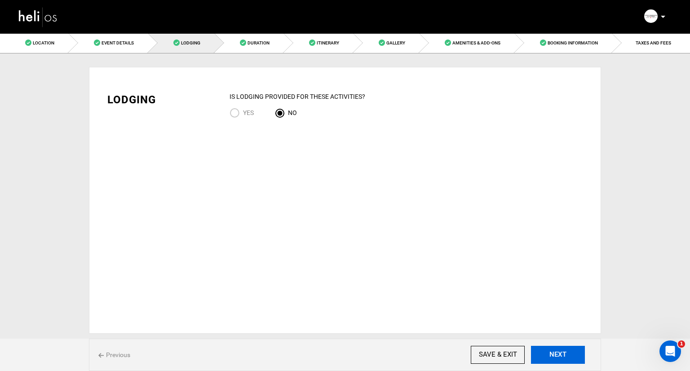
click at [552, 358] on button "NEXT" at bounding box center [558, 355] width 54 height 18
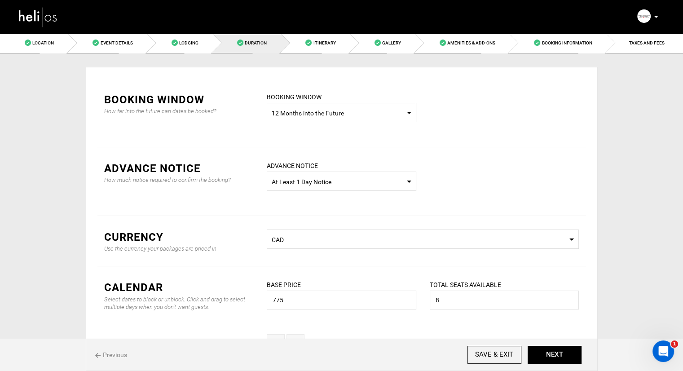
click at [348, 114] on span "12 Months into the Future" at bounding box center [342, 113] width 140 height 9
click at [327, 185] on div "Custom Dates" at bounding box center [341, 187] width 135 height 9
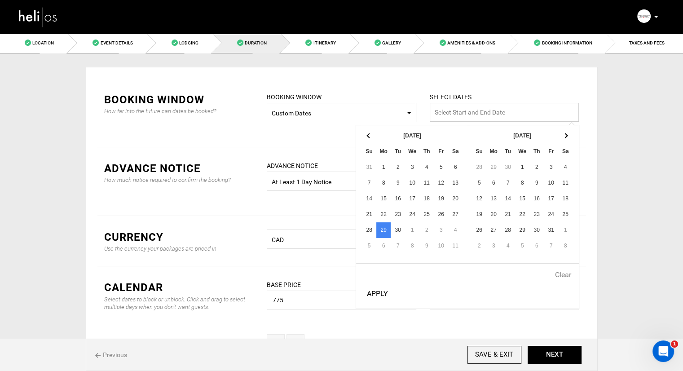
click at [491, 112] on input "text" at bounding box center [505, 112] width 150 height 19
click at [563, 135] on span at bounding box center [565, 135] width 5 height 5
click at [566, 138] on th at bounding box center [565, 136] width 14 height 16
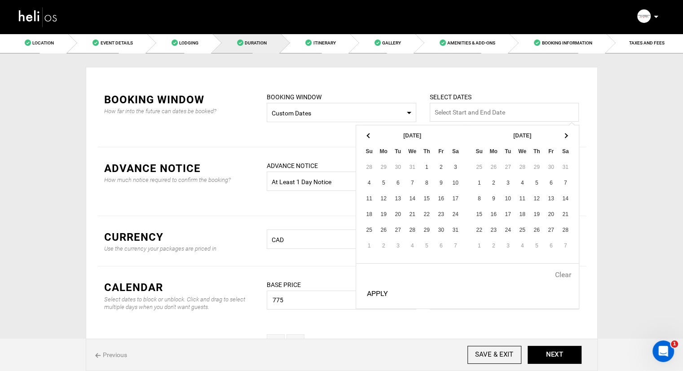
click at [566, 138] on th at bounding box center [565, 136] width 14 height 16
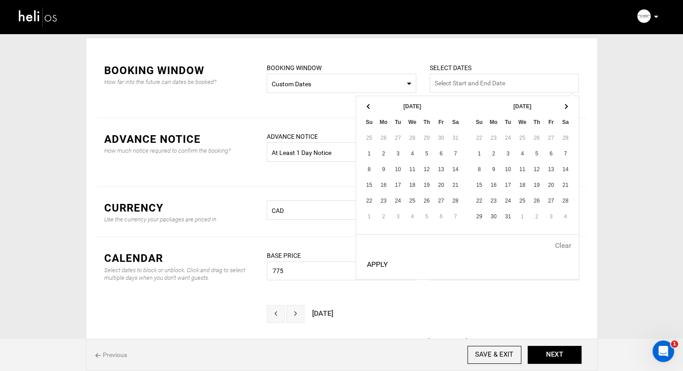
scroll to position [45, 0]
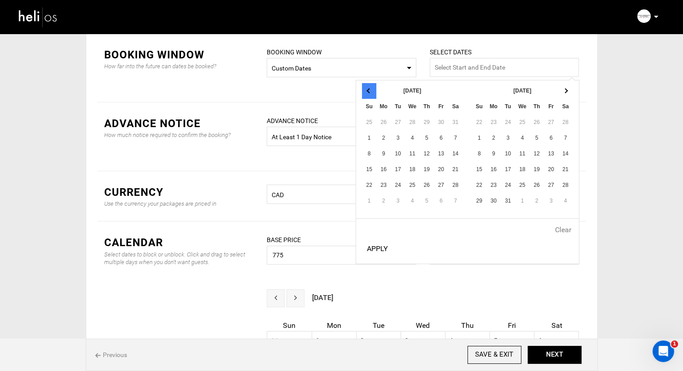
click at [369, 88] on span at bounding box center [369, 90] width 5 height 5
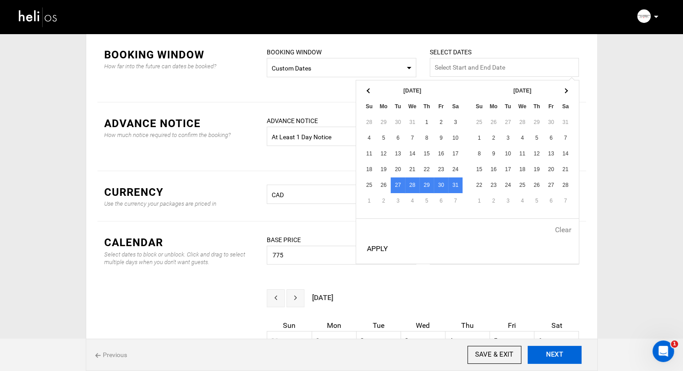
click at [546, 351] on button "NEXT" at bounding box center [555, 355] width 54 height 18
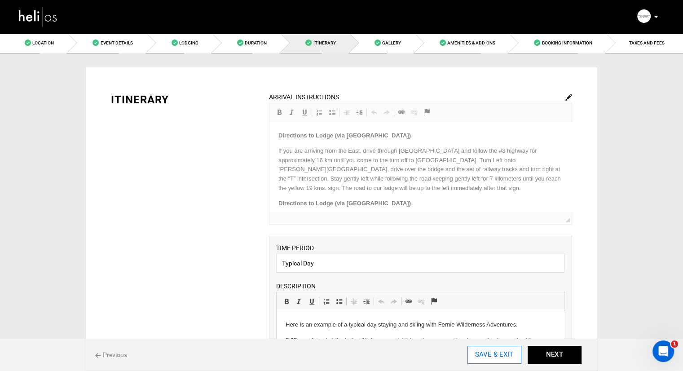
click at [481, 350] on input "SAVE & EXIT" at bounding box center [495, 355] width 54 height 18
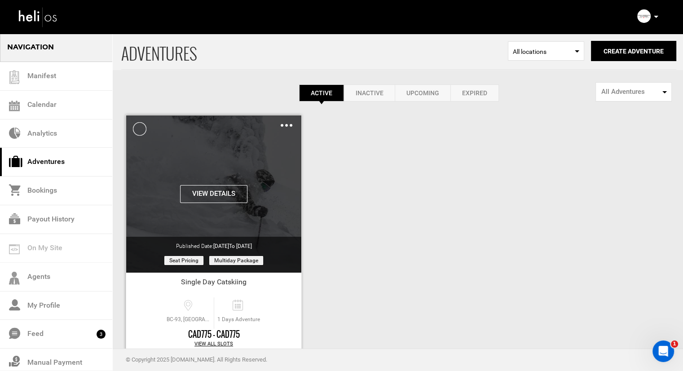
click at [284, 125] on img at bounding box center [287, 125] width 12 height 3
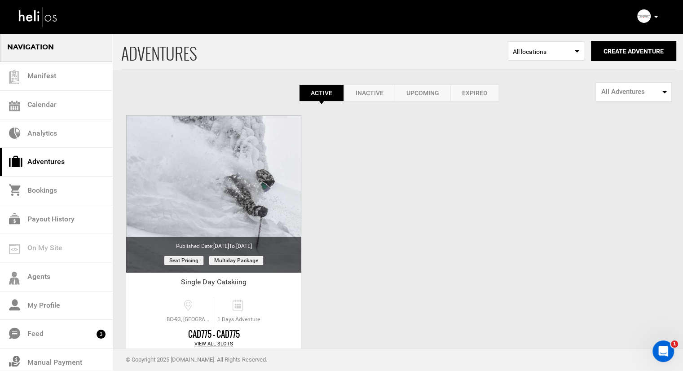
click at [271, 78] on div "Active Inactive Upcoming Expired Active Active Inactive Upcoming Expired Active…" at bounding box center [398, 67] width 555 height 69
click at [345, 91] on link "Inactive" at bounding box center [369, 92] width 51 height 17
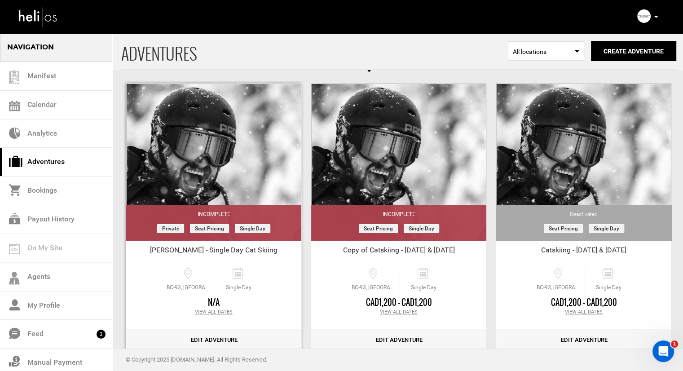
scroll to position [45, 0]
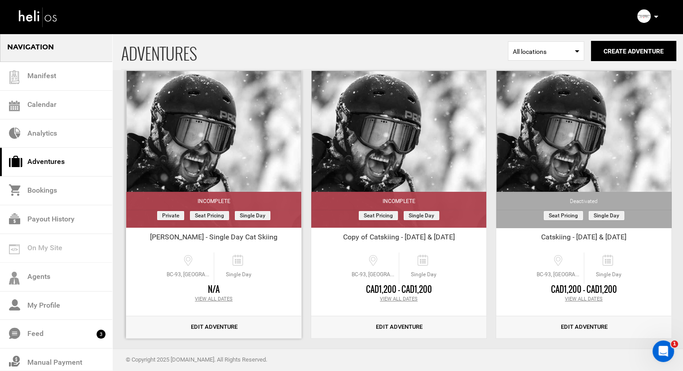
click at [201, 327] on link "Edit Adventure" at bounding box center [213, 327] width 175 height 22
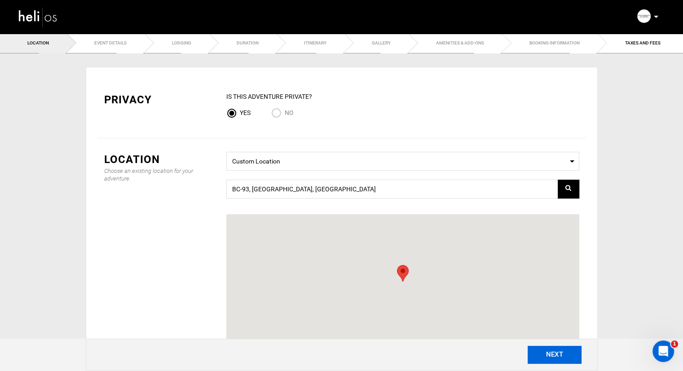
click at [558, 358] on button "NEXT" at bounding box center [555, 355] width 54 height 18
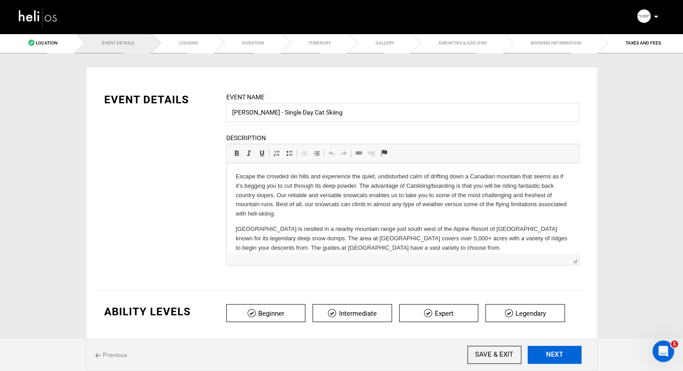
click at [558, 356] on button "NEXT" at bounding box center [555, 355] width 54 height 18
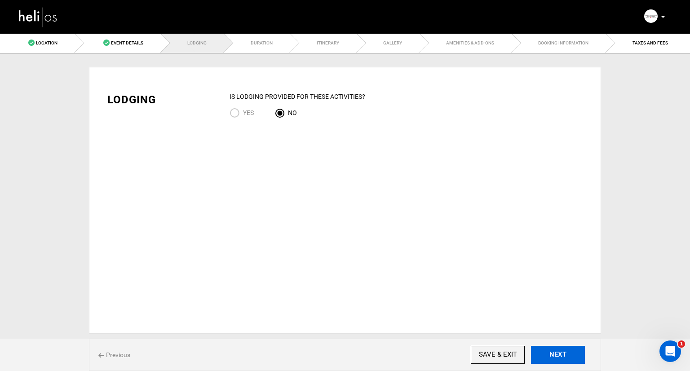
click at [558, 356] on button "NEXT" at bounding box center [558, 355] width 54 height 18
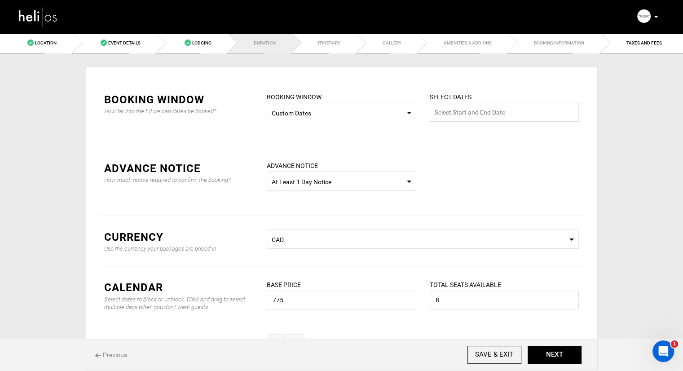
click at [411, 113] on span "Select Booking Window Custom Dates" at bounding box center [342, 112] width 150 height 19
click at [342, 150] on div "6 Months into the Future" at bounding box center [341, 151] width 135 height 9
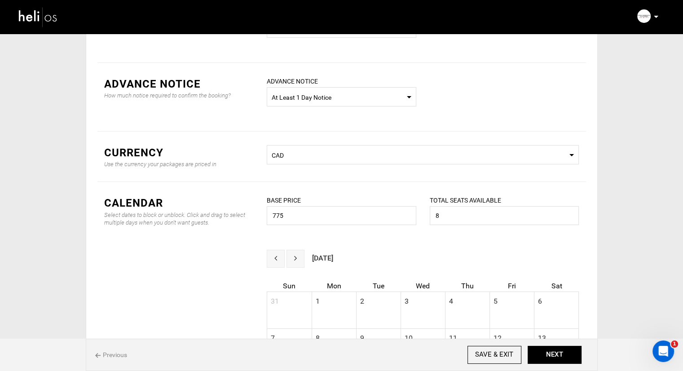
scroll to position [90, 0]
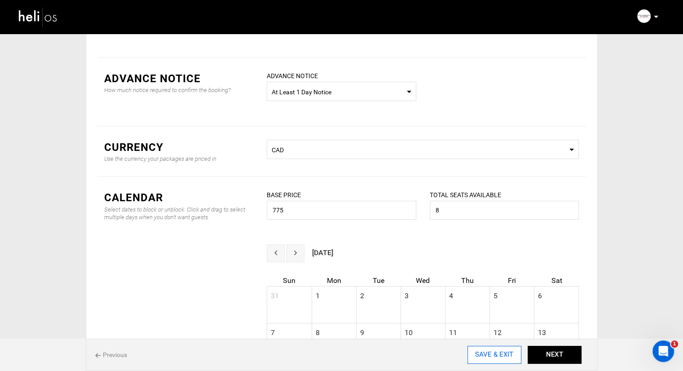
click at [495, 355] on input "SAVE & EXIT" at bounding box center [495, 355] width 54 height 18
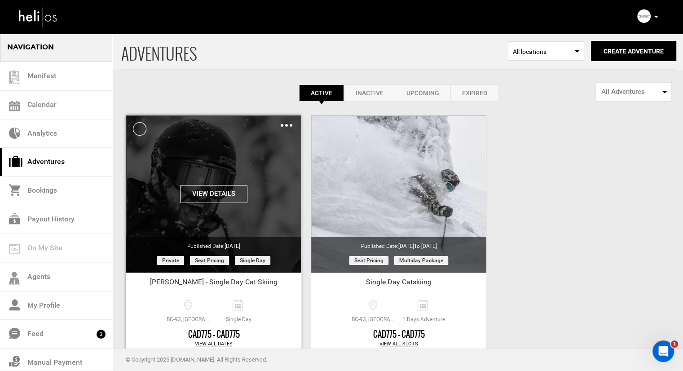
click at [285, 124] on img at bounding box center [287, 125] width 12 height 3
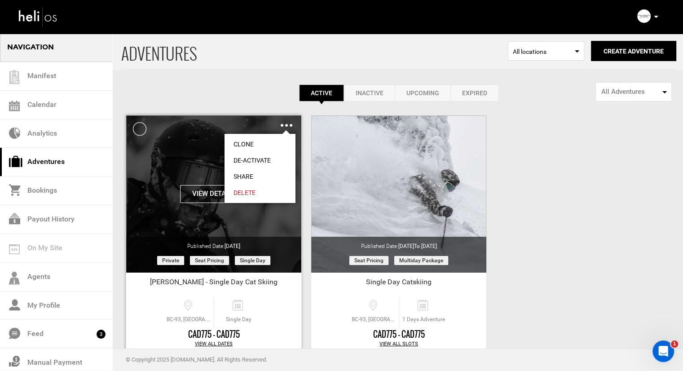
click at [251, 179] on link "Share" at bounding box center [260, 176] width 71 height 16
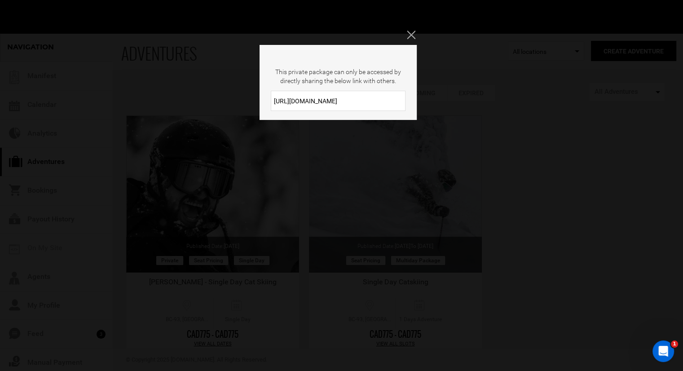
click at [328, 102] on input "[URL][DOMAIN_NAME]" at bounding box center [338, 101] width 135 height 20
click at [404, 35] on div "This private package can only be accessed by directly sharing the below link wi…" at bounding box center [341, 185] width 683 height 371
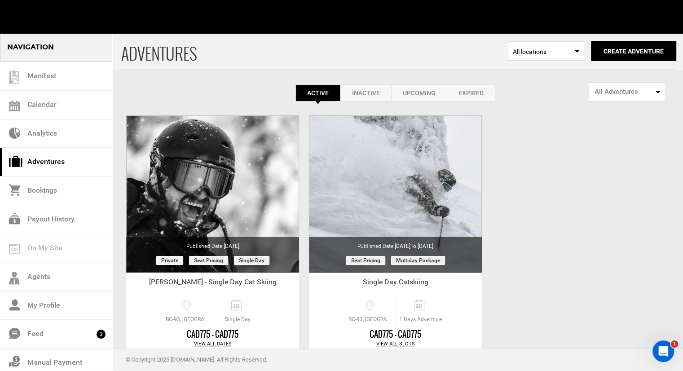
click at [407, 33] on nav "Manifest Calendar Analytics Adventures Bookings Payout History Agents My Profil…" at bounding box center [341, 17] width 683 height 34
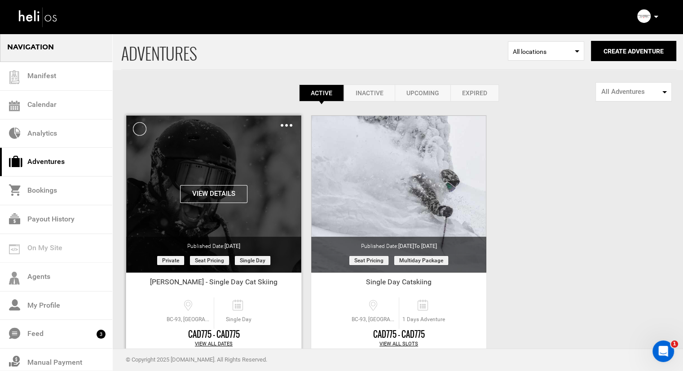
click at [291, 125] on img at bounding box center [287, 125] width 12 height 3
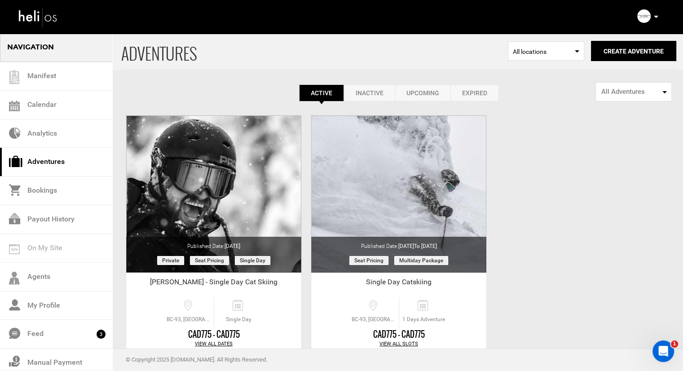
click at [243, 73] on div "Active Inactive Upcoming Expired Active Active Inactive Upcoming Expired Active…" at bounding box center [398, 67] width 555 height 69
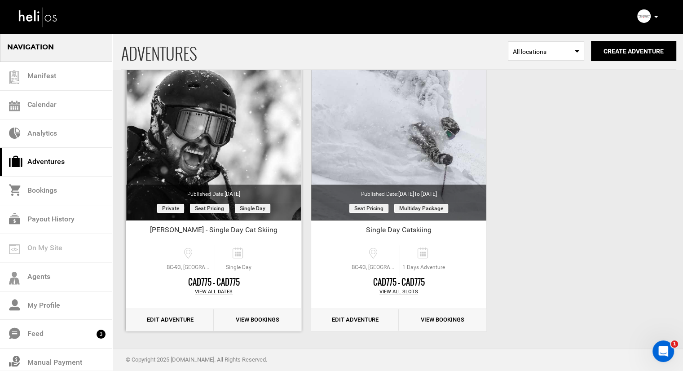
scroll to position [53, 0]
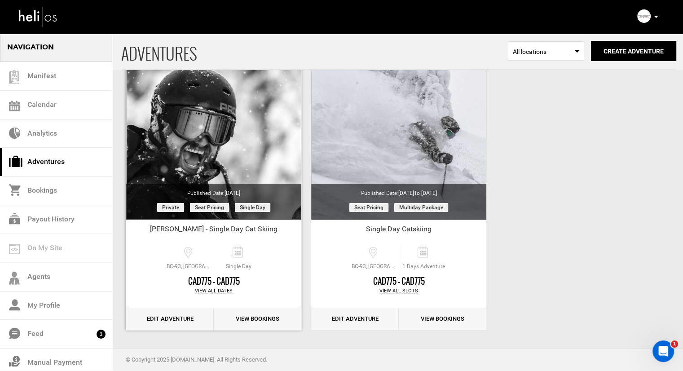
click at [175, 317] on link "Edit Adventure" at bounding box center [170, 319] width 88 height 22
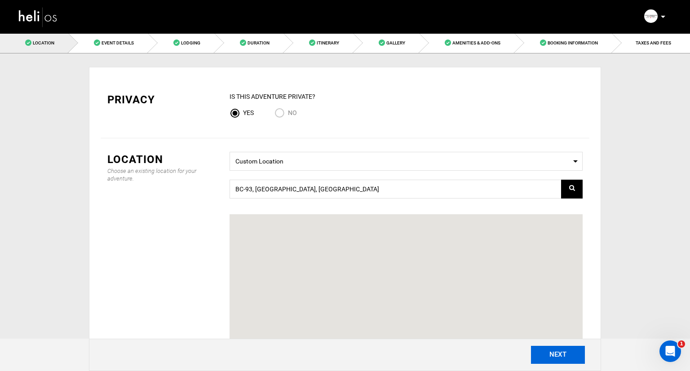
click at [549, 354] on button "NEXT" at bounding box center [558, 355] width 54 height 18
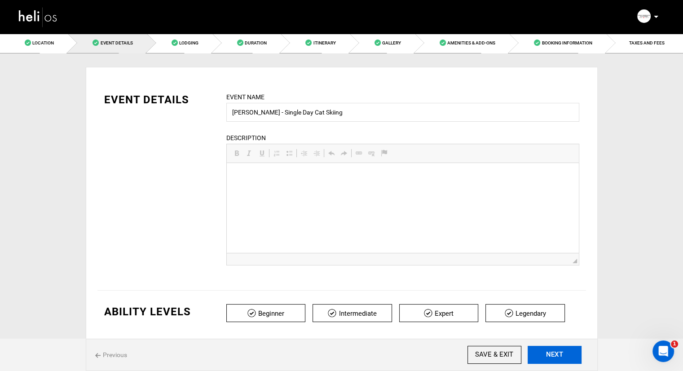
click at [549, 354] on button "NEXT" at bounding box center [555, 355] width 54 height 18
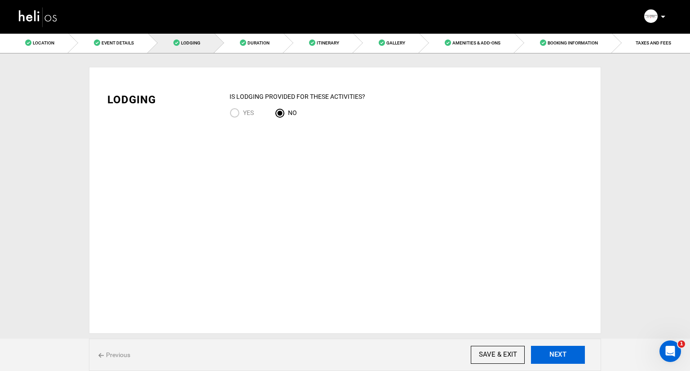
click at [549, 354] on button "NEXT" at bounding box center [558, 355] width 54 height 18
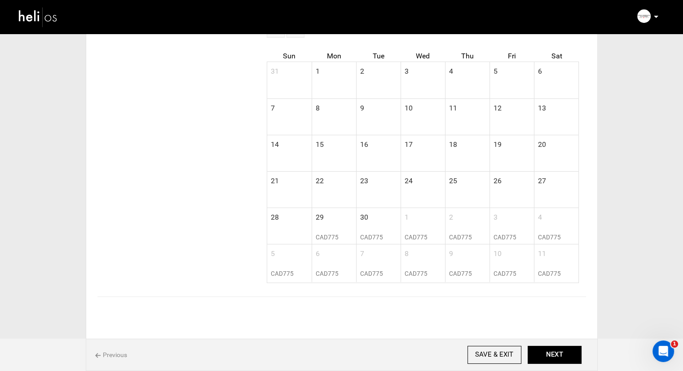
scroll to position [270, 0]
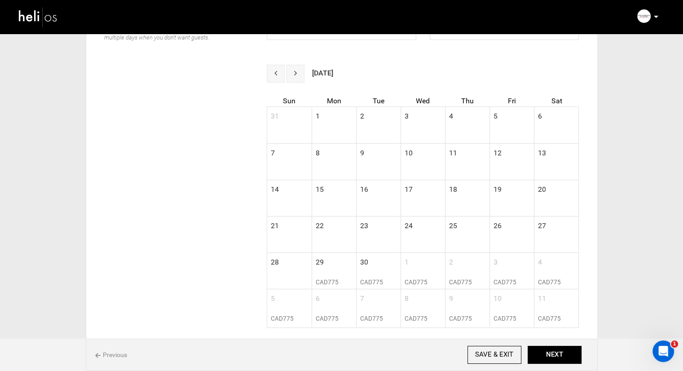
click at [334, 269] on td "29" at bounding box center [334, 265] width 44 height 25
radio input "true"
type input "[DATE]"
type input "8"
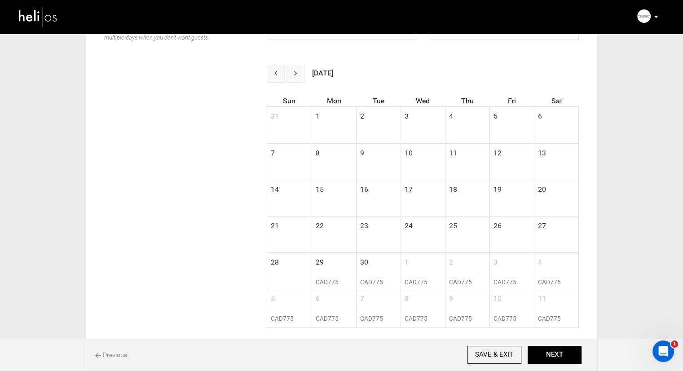
type input "775"
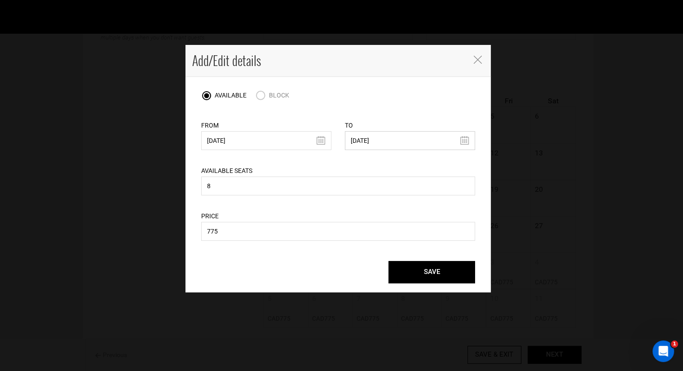
click at [361, 139] on input "[DATE]" at bounding box center [410, 140] width 130 height 19
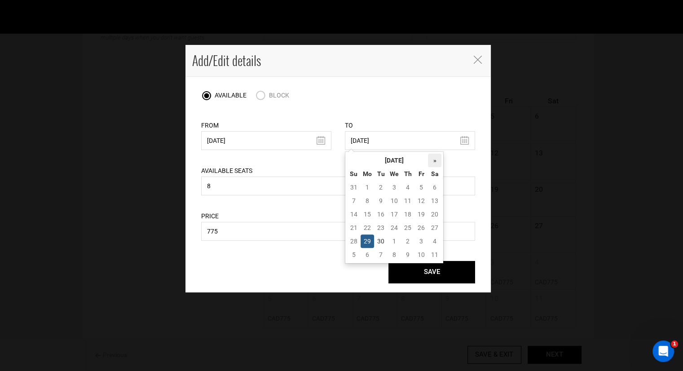
click at [437, 159] on th "»" at bounding box center [434, 160] width 13 height 13
click at [395, 239] on td "28" at bounding box center [394, 240] width 13 height 13
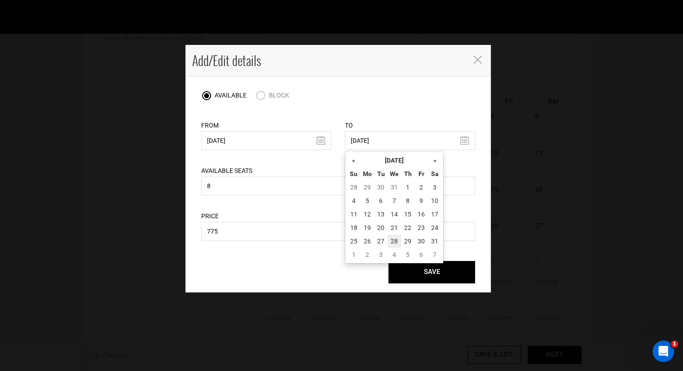
type input "[DATE]"
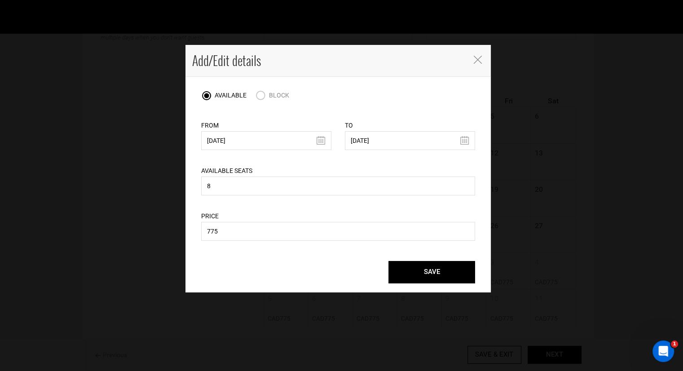
click at [265, 96] on input "BLOCK" at bounding box center [262, 96] width 13 height 12
radio input "true"
click at [421, 274] on button "SAVE" at bounding box center [432, 272] width 87 height 22
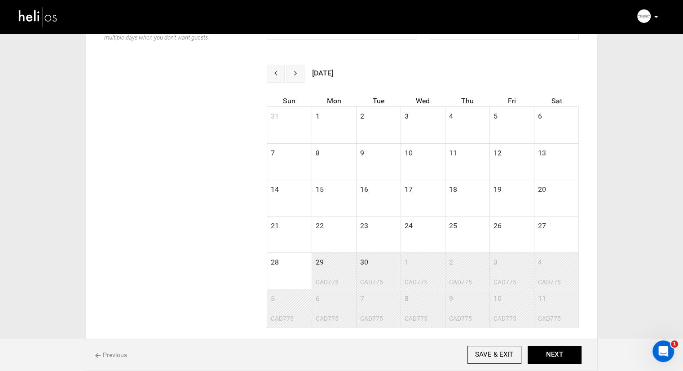
click at [317, 267] on span "29" at bounding box center [319, 261] width 15 height 16
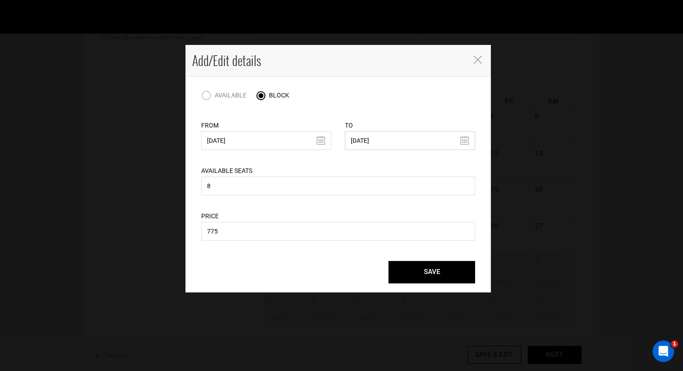
click at [468, 139] on input "[DATE]" at bounding box center [410, 140] width 130 height 19
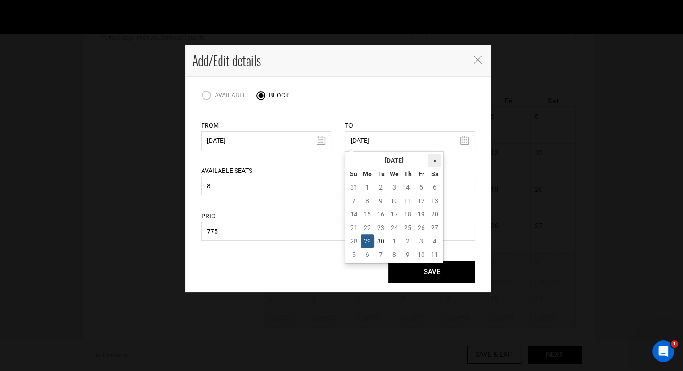
click at [432, 160] on th "»" at bounding box center [434, 160] width 13 height 13
click at [395, 237] on td "28" at bounding box center [394, 240] width 13 height 13
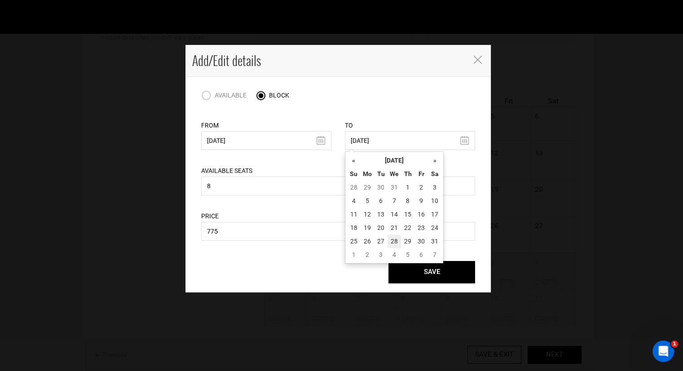
type input "[DATE]"
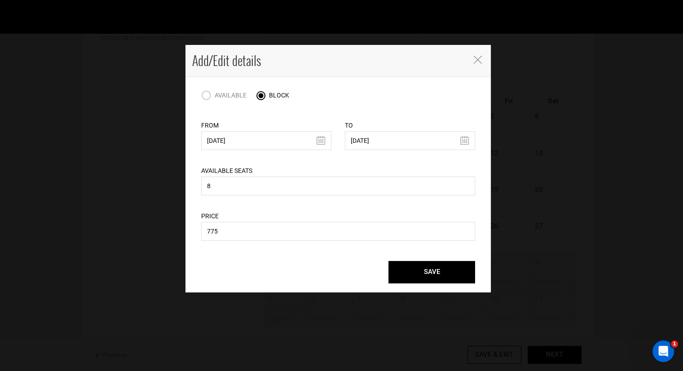
drag, startPoint x: 223, startPoint y: 217, endPoint x: 222, endPoint y: 232, distance: 15.8
click at [223, 217] on div "PRICE 775 Price is required. Price must be greator then or equal to 1." at bounding box center [338, 226] width 274 height 30
click at [214, 93] on input "AVAILABLE" at bounding box center [207, 96] width 13 height 12
radio input "true"
click at [230, 180] on input "8" at bounding box center [338, 186] width 274 height 19
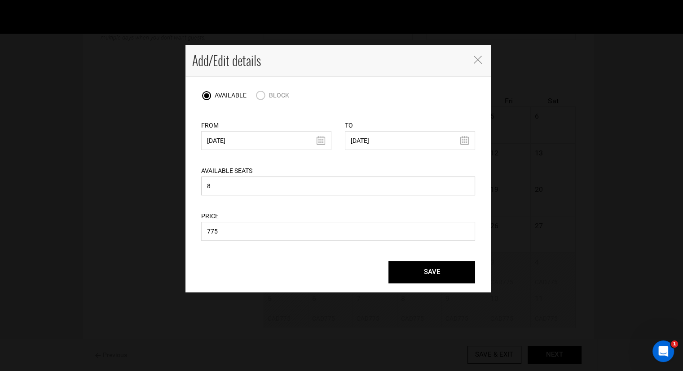
click at [227, 182] on input "8" at bounding box center [338, 186] width 274 height 19
type input "0"
click at [226, 229] on input "775" at bounding box center [338, 231] width 274 height 19
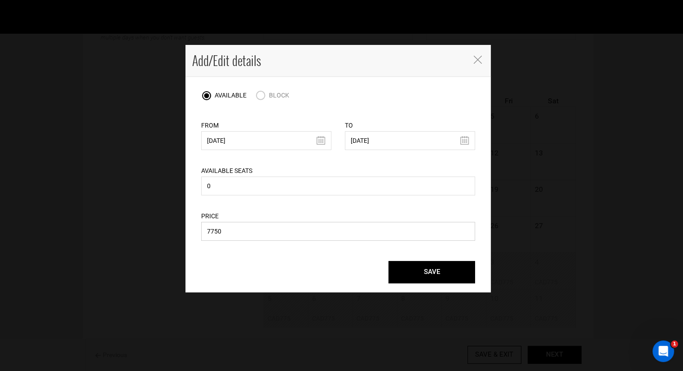
click at [226, 229] on input "7750" at bounding box center [338, 231] width 274 height 19
type input "0"
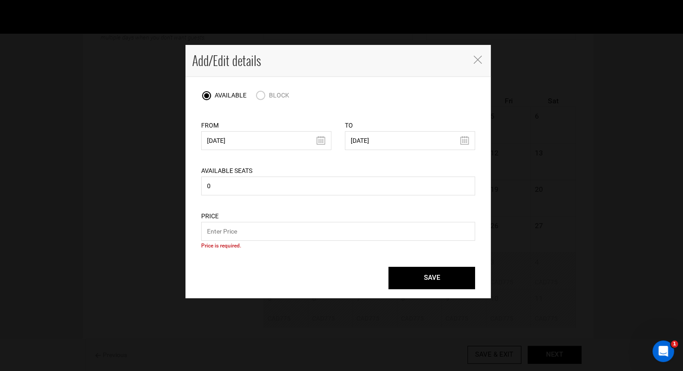
click at [272, 97] on span "BLOCK" at bounding box center [279, 95] width 20 height 7
click at [269, 97] on input "BLOCK" at bounding box center [262, 96] width 13 height 12
radio input "true"
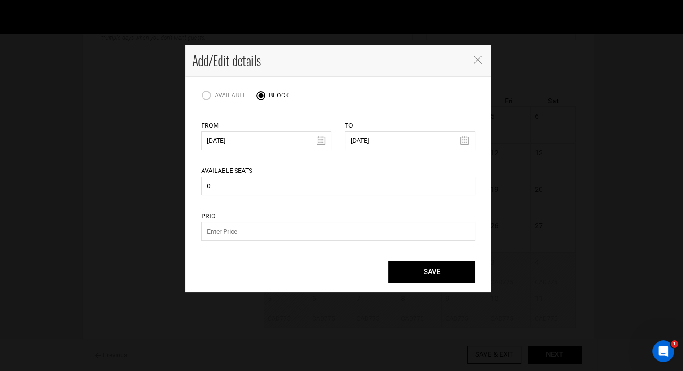
click at [438, 291] on div "SAVE" at bounding box center [339, 272] width 288 height 40
click at [438, 275] on button "SAVE" at bounding box center [432, 272] width 87 height 22
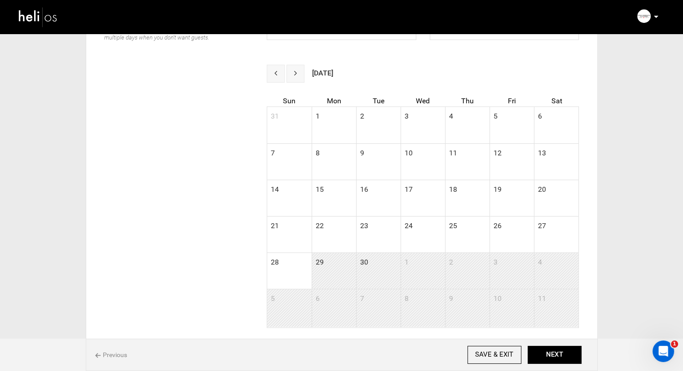
click at [302, 72] on button "next" at bounding box center [296, 74] width 18 height 18
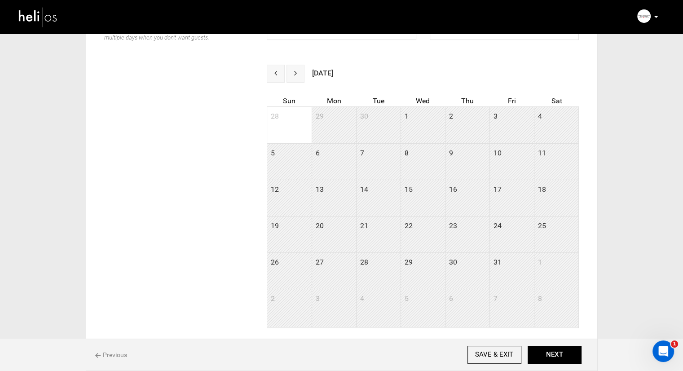
click at [302, 72] on button "next" at bounding box center [296, 74] width 18 height 18
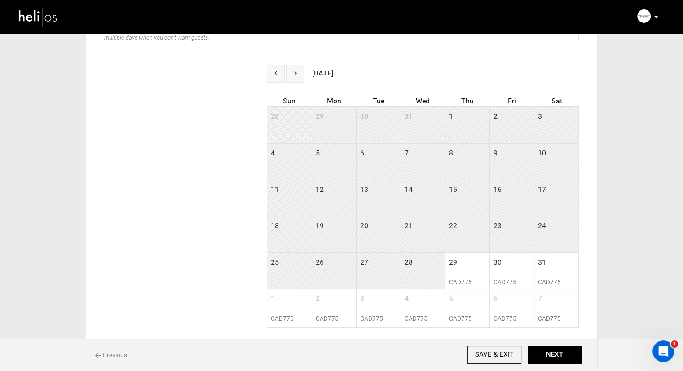
click at [548, 272] on td "31" at bounding box center [556, 265] width 44 height 25
radio input "true"
type input "[DATE]"
type input "8"
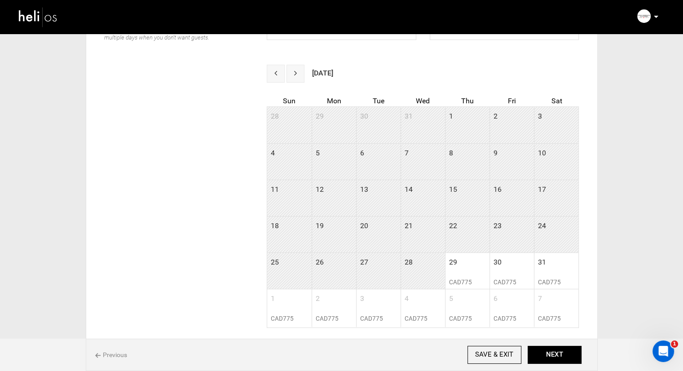
type input "775"
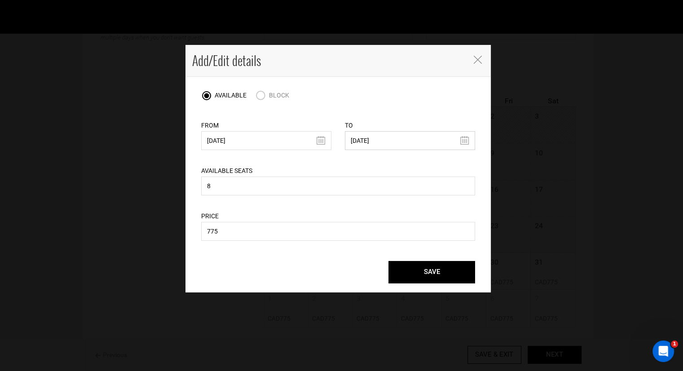
click at [465, 141] on input "[DATE]" at bounding box center [410, 140] width 130 height 19
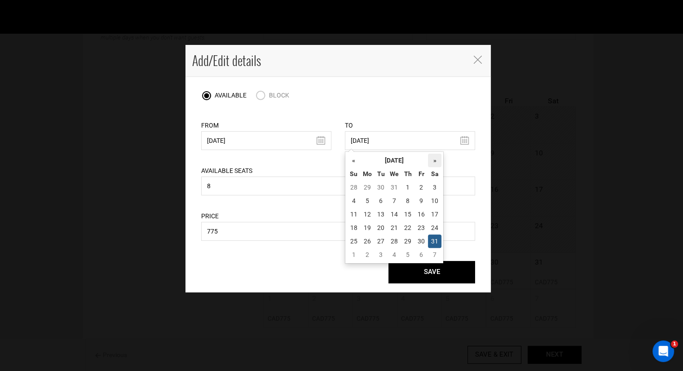
click at [439, 163] on th "»" at bounding box center [434, 160] width 13 height 13
click at [352, 163] on th "«" at bounding box center [353, 160] width 13 height 13
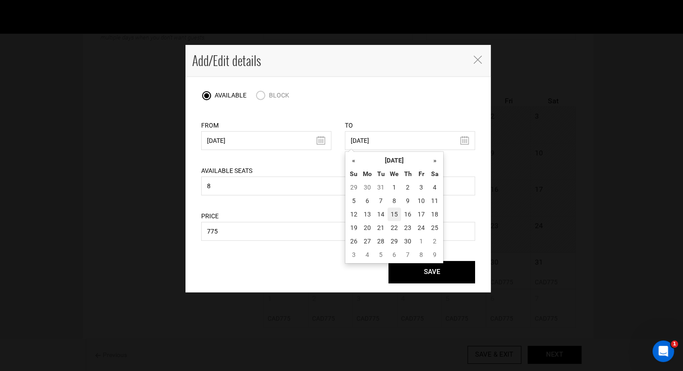
click at [394, 214] on td "15" at bounding box center [394, 214] width 13 height 13
type input "[DATE]"
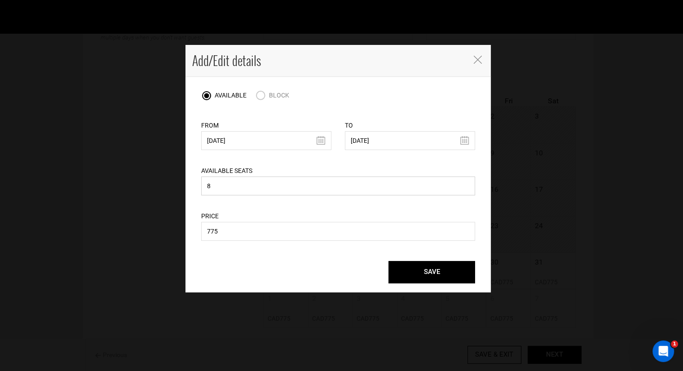
click at [276, 186] on input "8" at bounding box center [338, 186] width 274 height 19
click at [265, 231] on input "775" at bounding box center [338, 231] width 274 height 19
click at [265, 230] on input "775" at bounding box center [338, 231] width 274 height 19
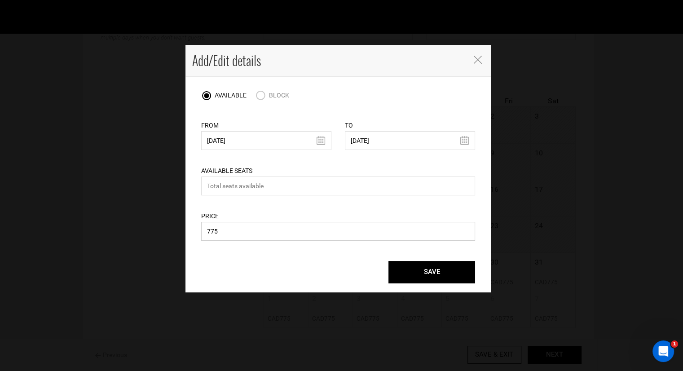
click at [265, 230] on input "775" at bounding box center [338, 231] width 274 height 19
click at [264, 230] on input "775" at bounding box center [338, 231] width 274 height 19
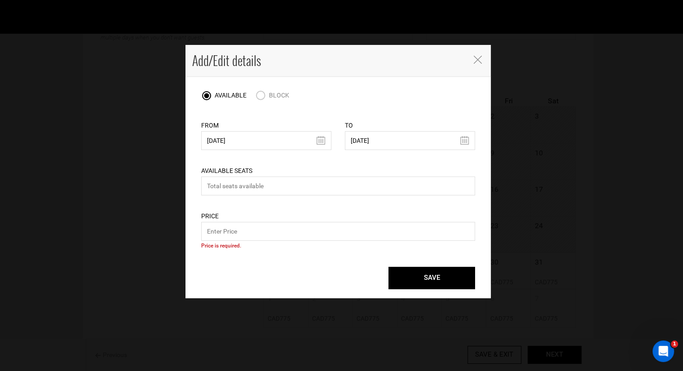
click at [264, 96] on input "BLOCK" at bounding box center [262, 96] width 13 height 12
radio input "true"
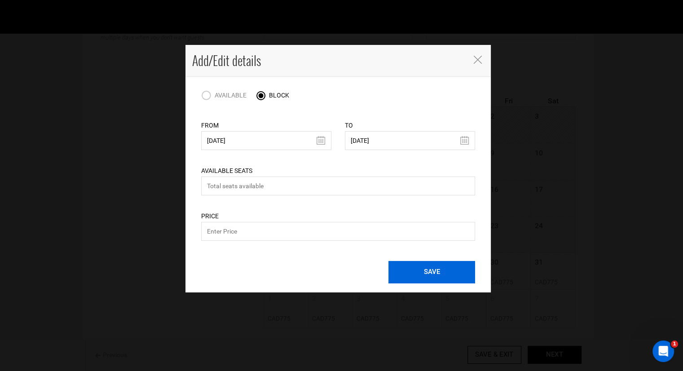
click at [410, 275] on button "SAVE" at bounding box center [432, 272] width 87 height 22
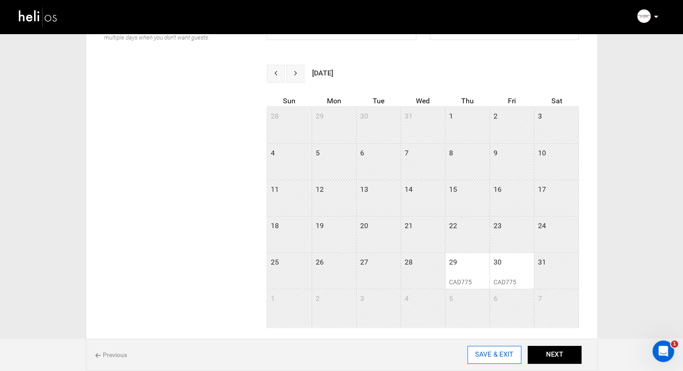
click at [505, 356] on input "SAVE & EXIT" at bounding box center [495, 355] width 54 height 18
